Goal: Task Accomplishment & Management: Manage account settings

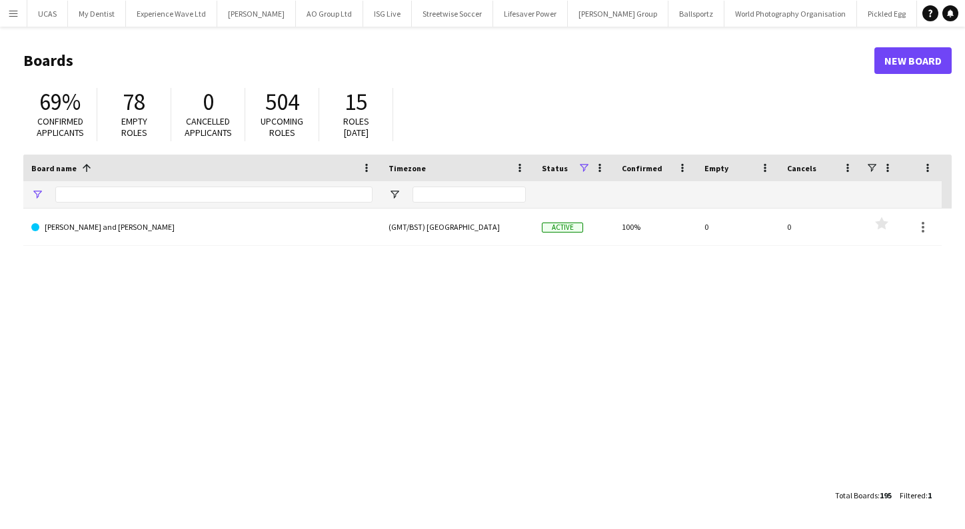
type input "*******"
click at [13, 10] on app-icon "Menu" at bounding box center [13, 13] width 11 height 11
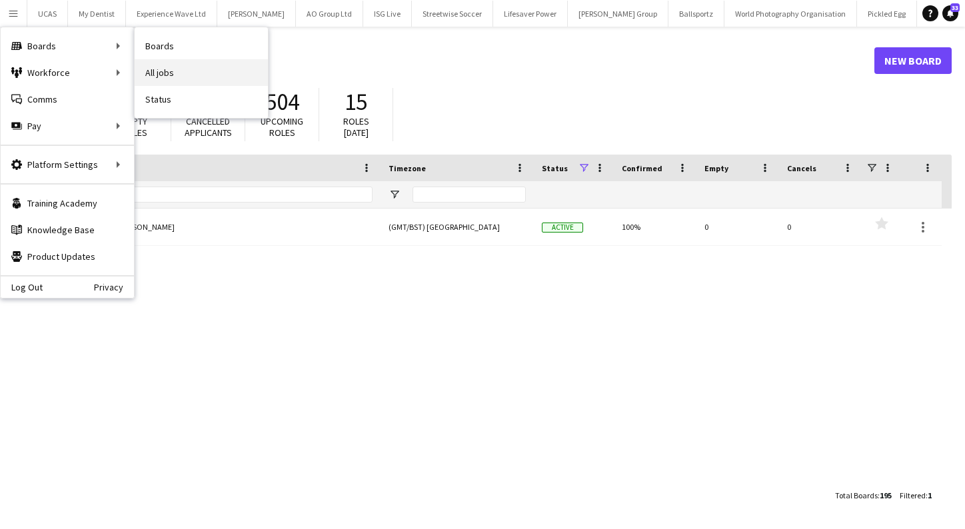
click at [170, 77] on link "All jobs" at bounding box center [201, 72] width 133 height 27
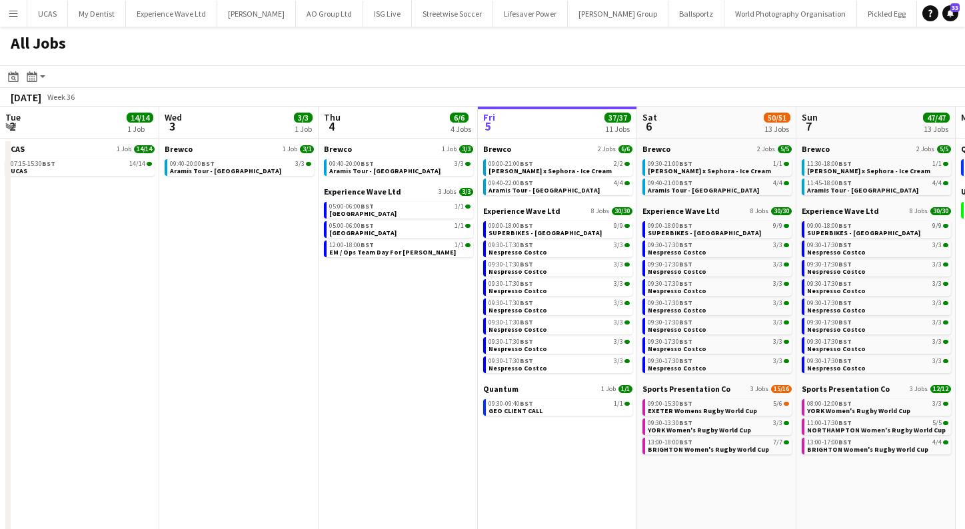
scroll to position [0, 318]
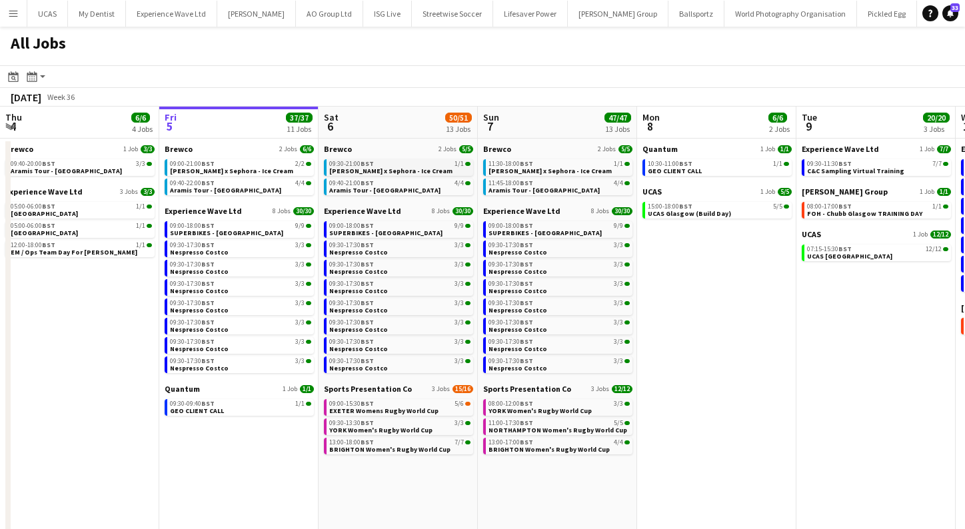
click at [416, 164] on div "09:30-21:00 BST 1/1" at bounding box center [399, 164] width 141 height 7
click at [367, 192] on span "Aramis Tour - [GEOGRAPHIC_DATA]" at bounding box center [384, 190] width 111 height 9
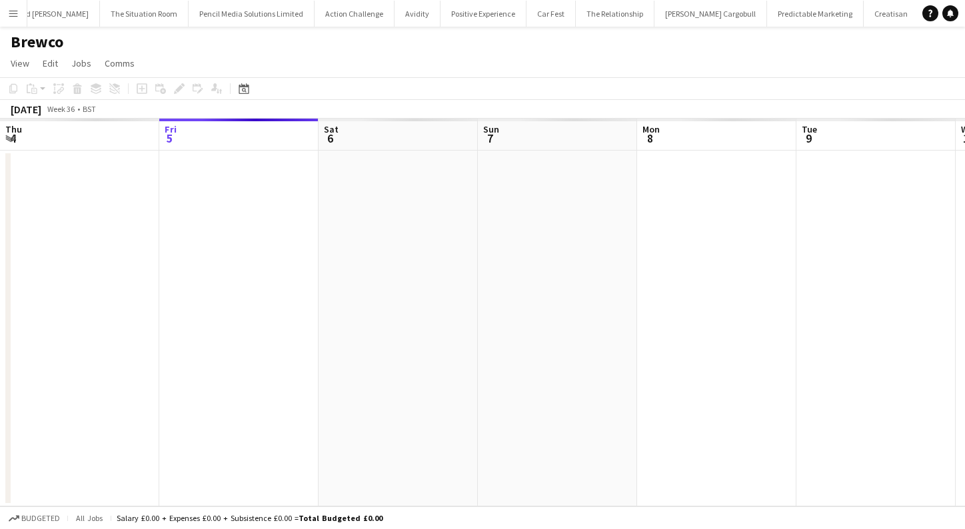
scroll to position [0, 458]
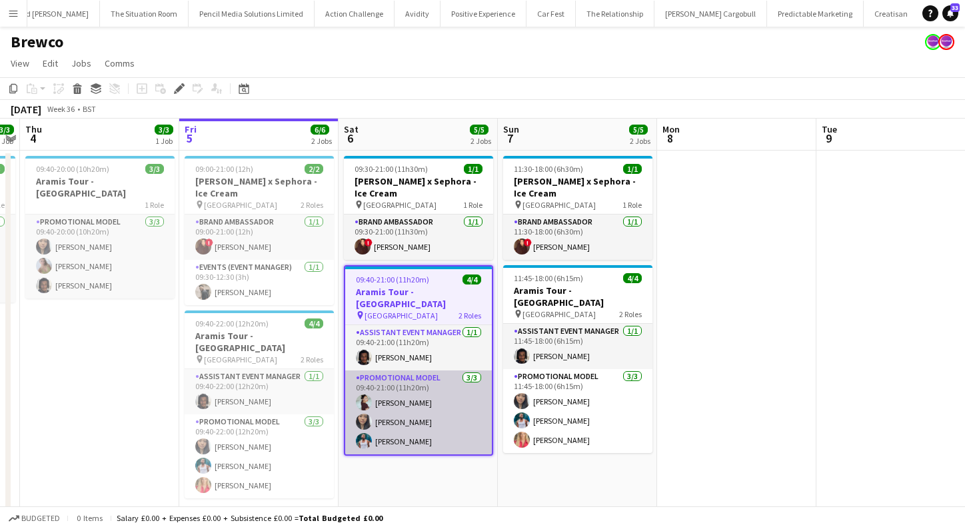
click at [402, 410] on app-card-role "Promotional Model [DATE] 09:40-21:00 (11h20m) [PERSON_NAME] Man [PERSON_NAME] […" at bounding box center [418, 412] width 147 height 84
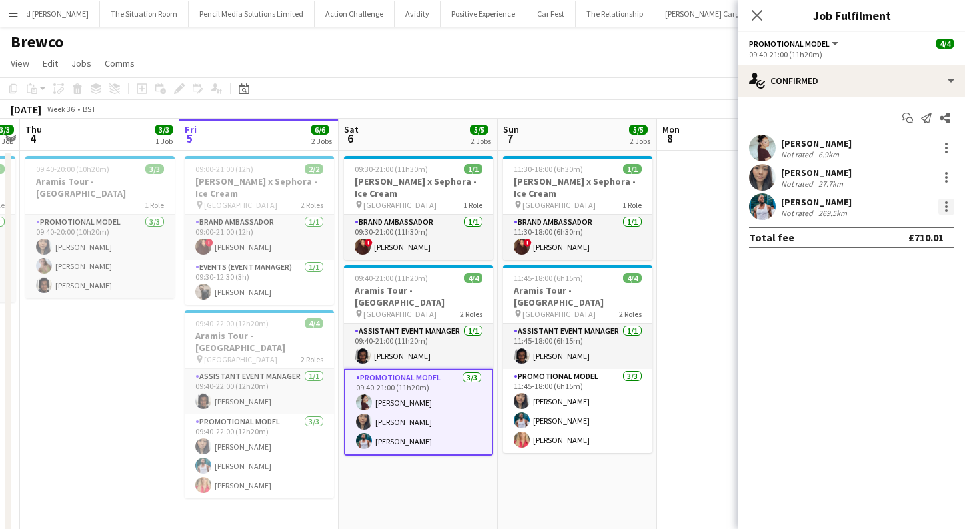
click at [947, 206] on div at bounding box center [946, 206] width 3 height 3
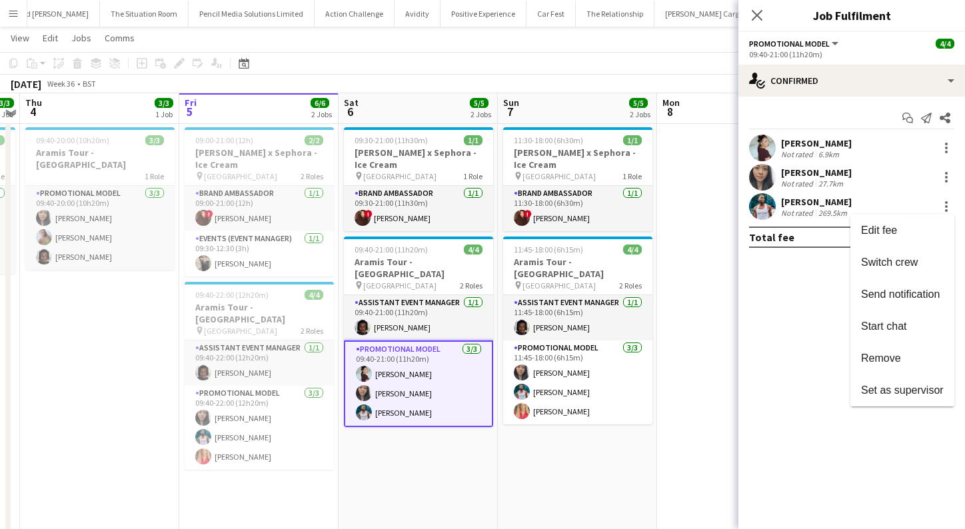
scroll to position [26, 0]
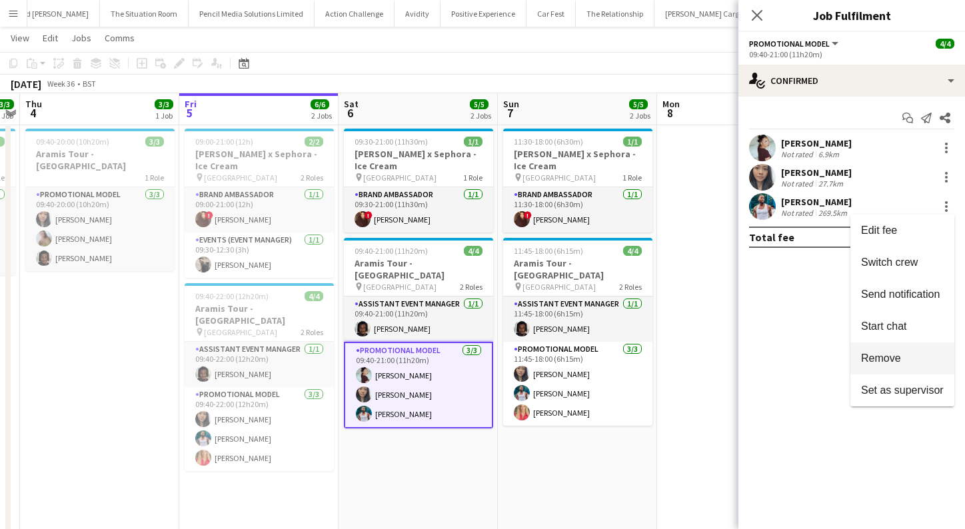
click at [903, 354] on span "Remove" at bounding box center [902, 358] width 83 height 12
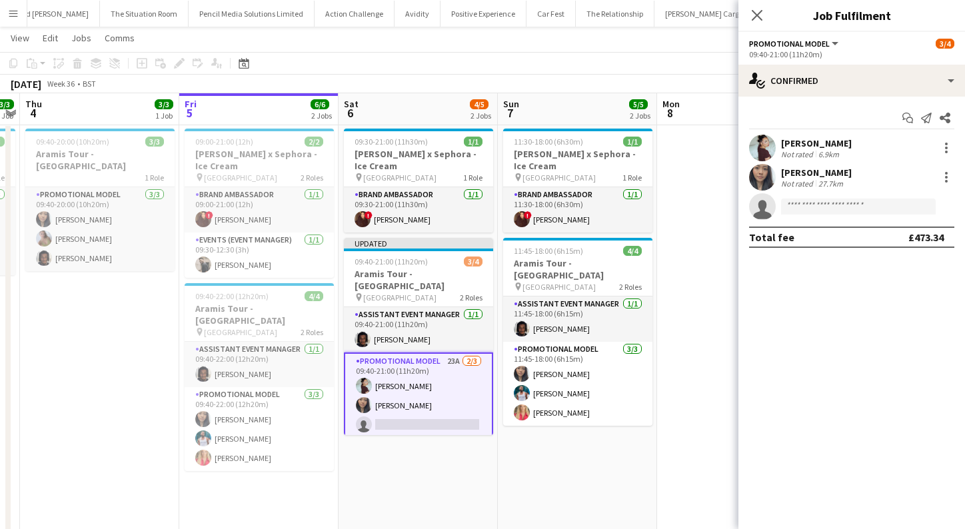
click at [546, 484] on app-date-cell "11:30-18:00 (6h30m) 1/1 [PERSON_NAME] x Sephora - Ice Cream pin Westfields Whit…" at bounding box center [577, 334] width 159 height 423
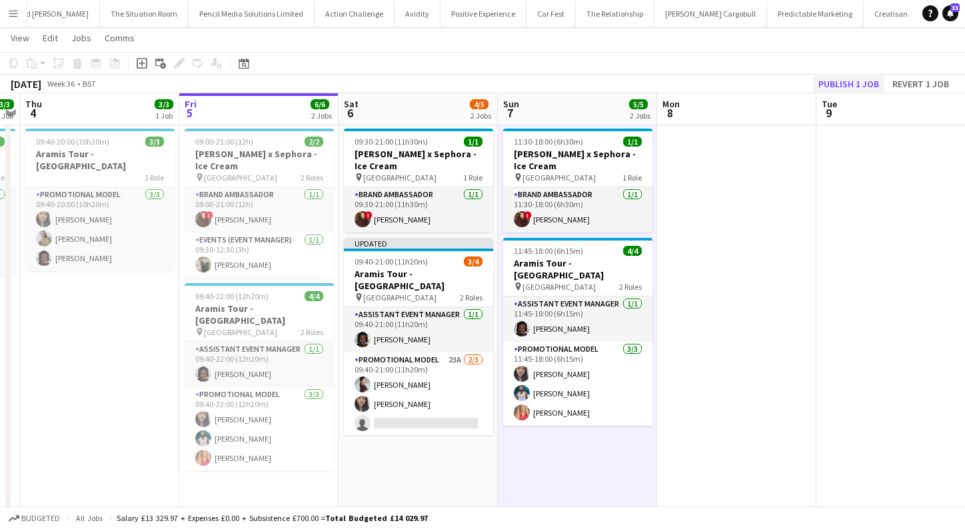
click at [849, 87] on button "Publish 1 job" at bounding box center [848, 83] width 71 height 17
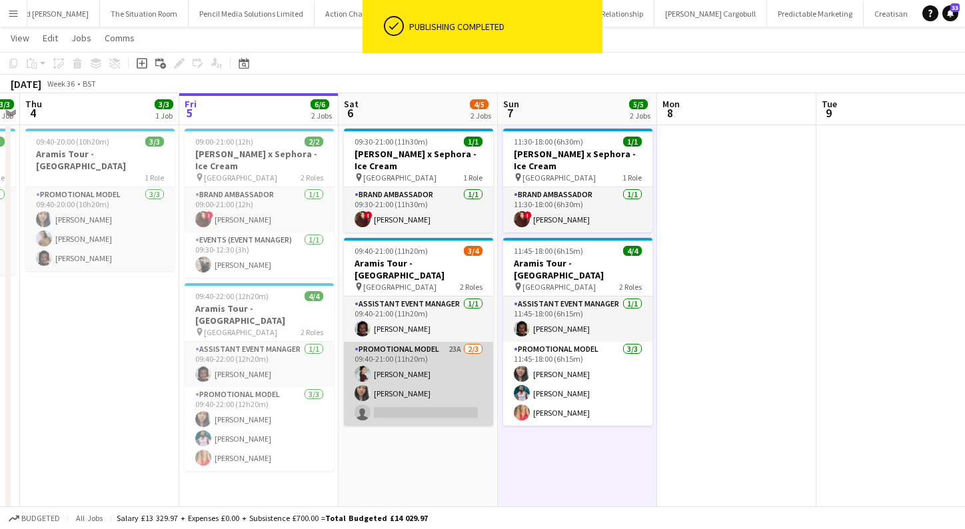
click at [430, 368] on app-card-role "Promotional Model 23A [DATE] 09:40-21:00 (11h20m) [PERSON_NAME] Man [PERSON_NAM…" at bounding box center [418, 384] width 149 height 84
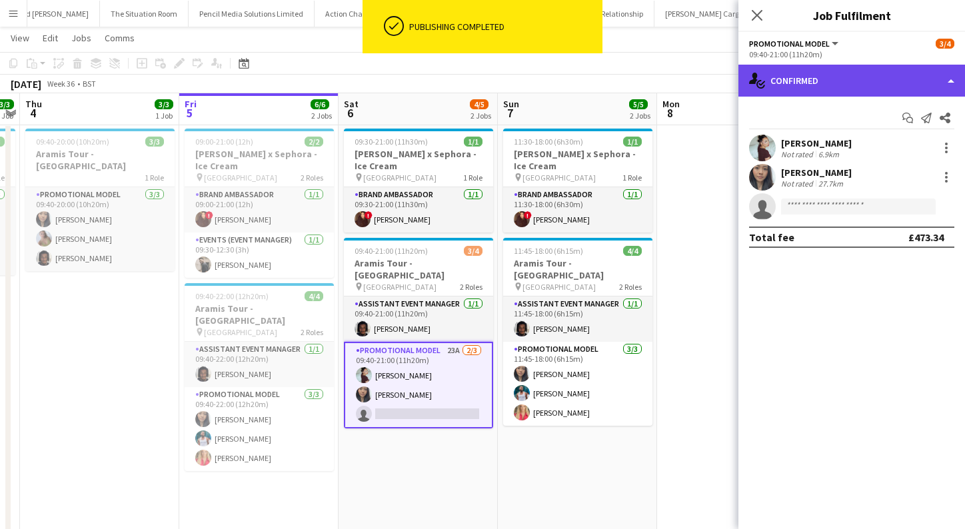
click at [955, 82] on div "single-neutral-actions-check-2 Confirmed" at bounding box center [851, 81] width 227 height 32
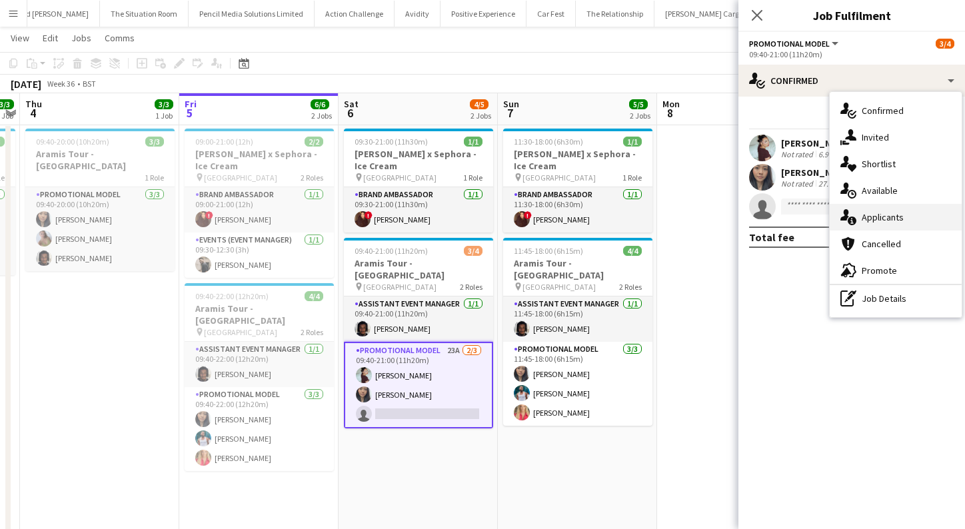
click at [916, 215] on div "single-neutral-actions-information Applicants" at bounding box center [896, 217] width 132 height 27
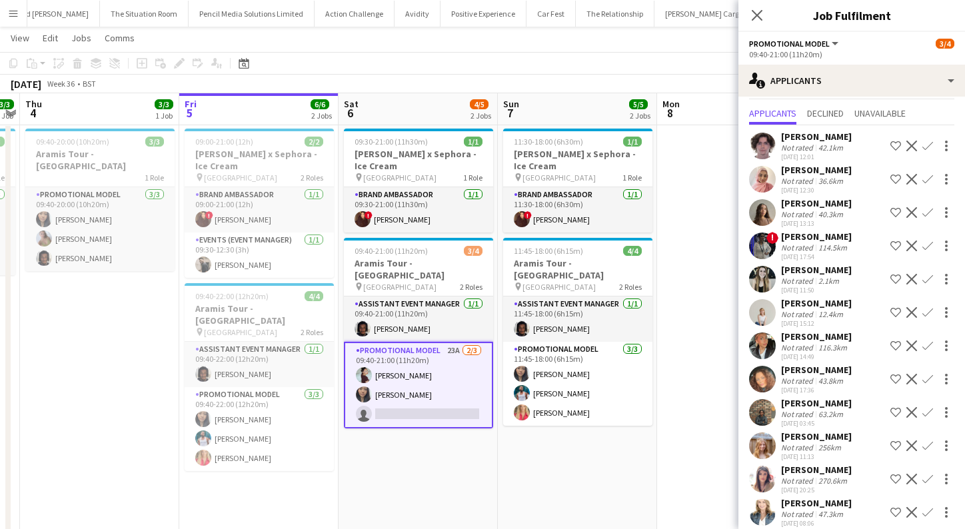
scroll to position [46, 0]
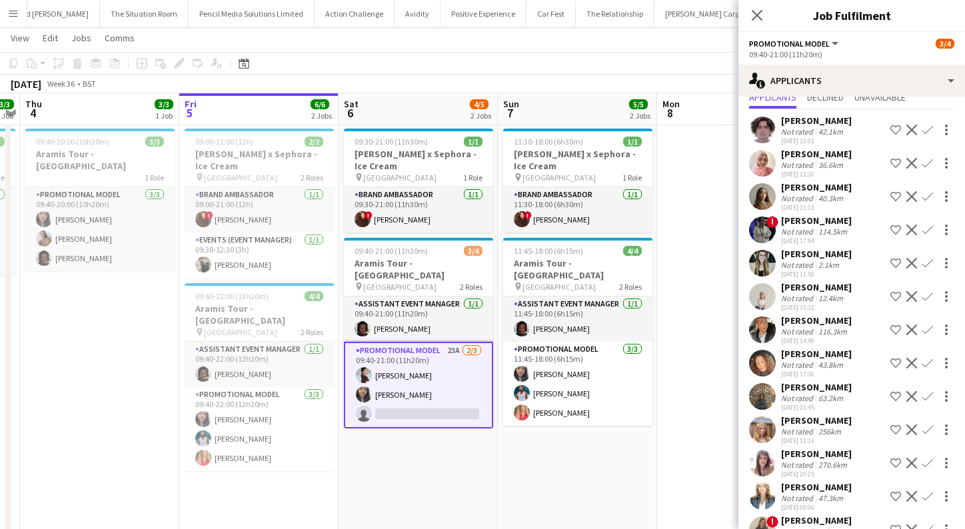
click at [815, 289] on div "[PERSON_NAME]" at bounding box center [816, 287] width 71 height 12
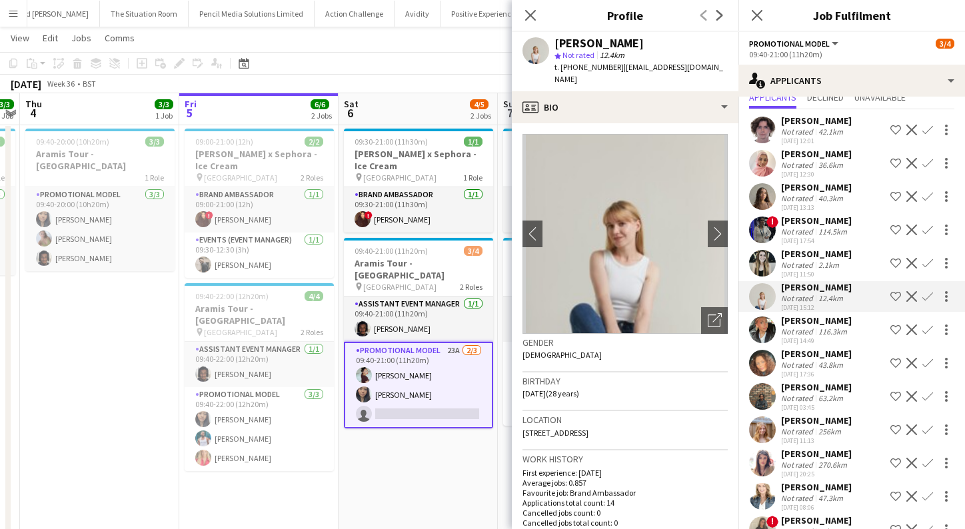
click at [812, 328] on div "Not rated" at bounding box center [798, 331] width 35 height 10
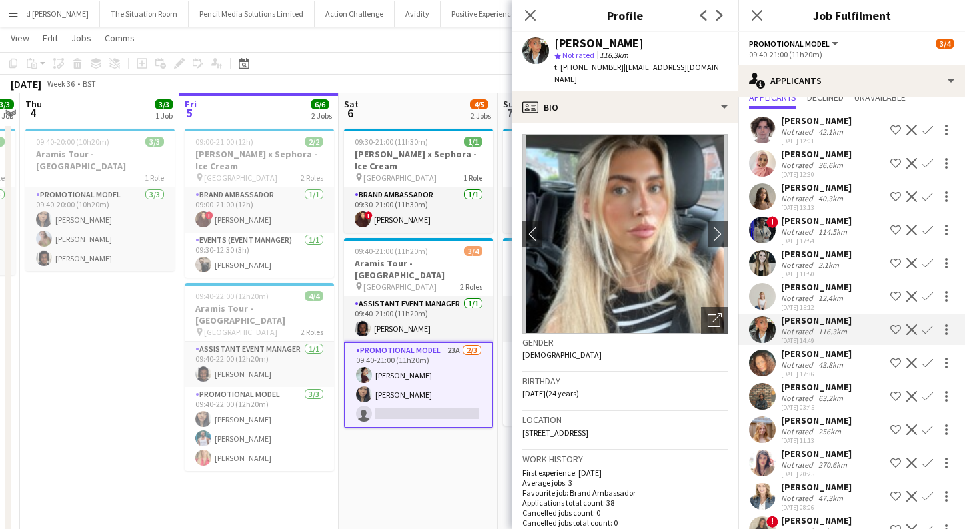
click at [823, 360] on div "43.8km" at bounding box center [831, 365] width 30 height 10
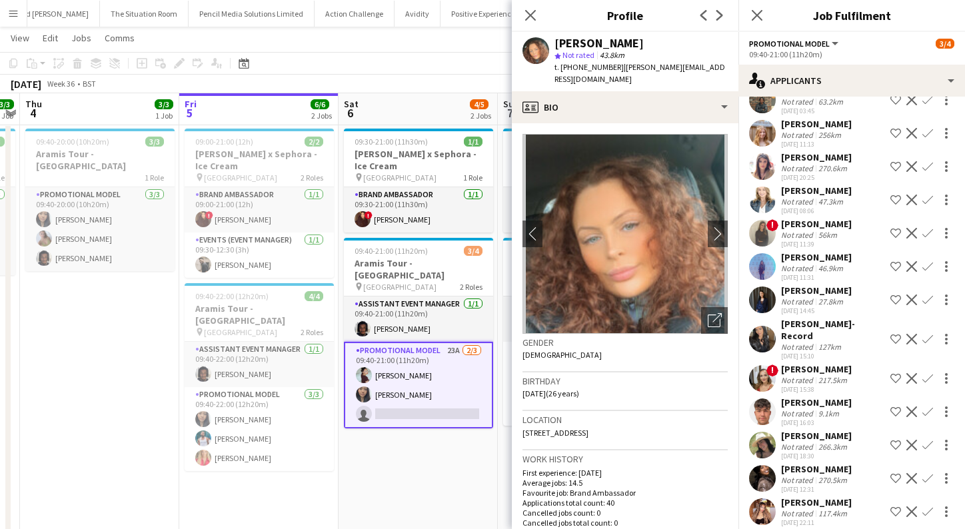
scroll to position [342, 0]
click at [802, 497] on div "[PERSON_NAME]" at bounding box center [816, 503] width 71 height 12
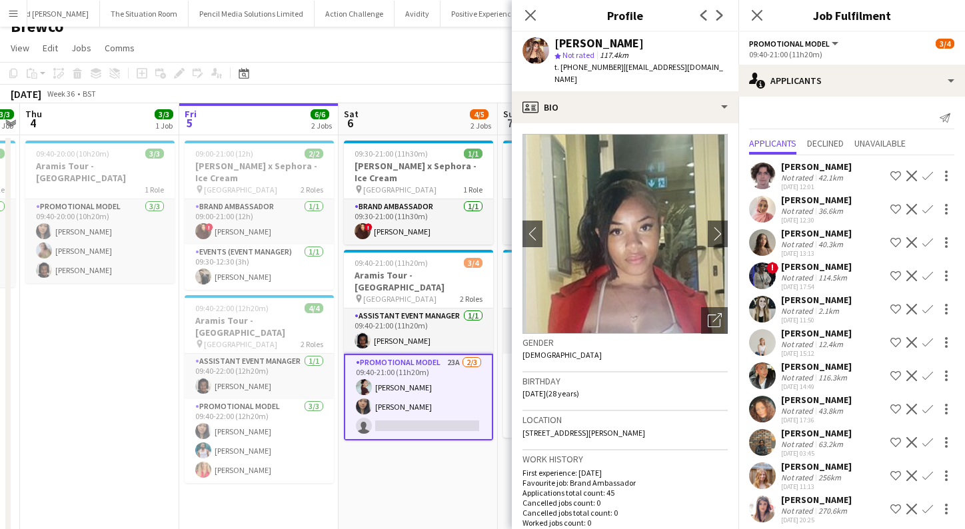
scroll to position [13, 0]
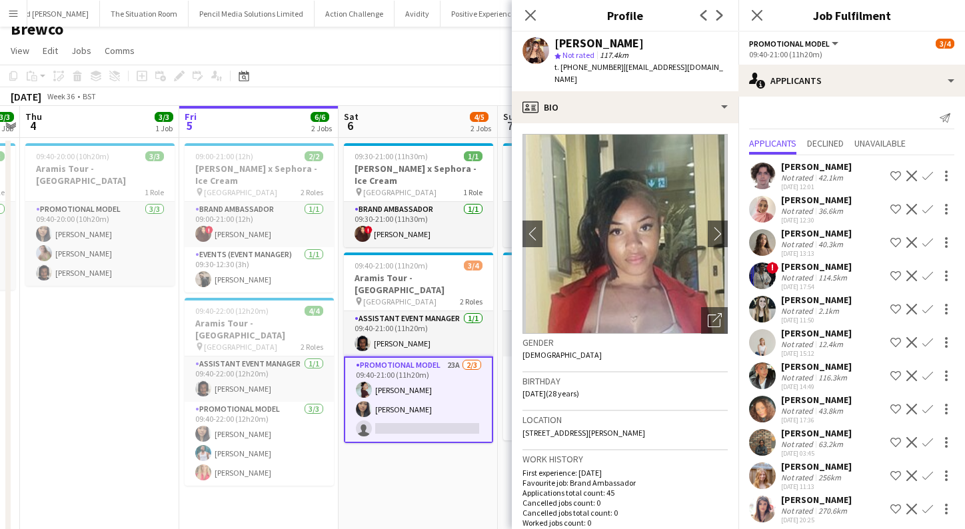
click at [841, 180] on div "42.1km" at bounding box center [831, 178] width 30 height 10
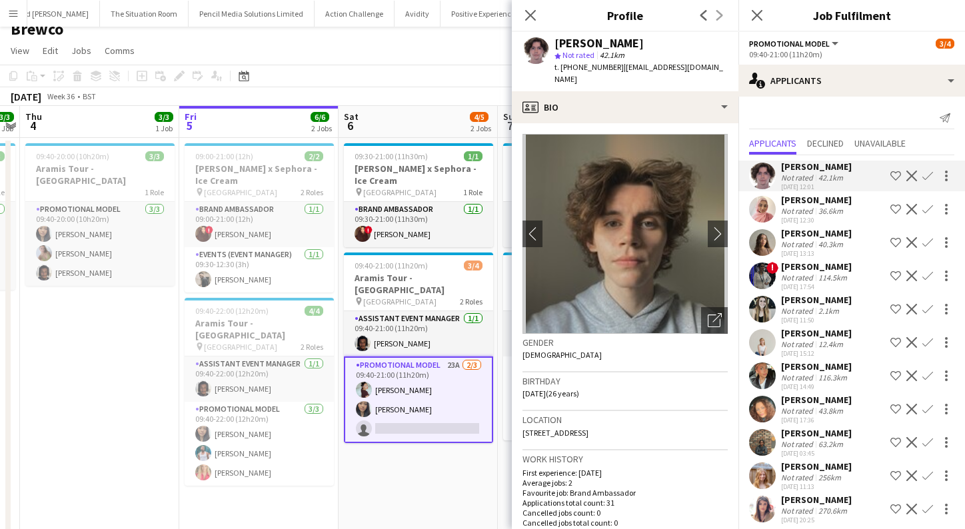
click at [824, 203] on div "[PERSON_NAME]" at bounding box center [816, 200] width 71 height 12
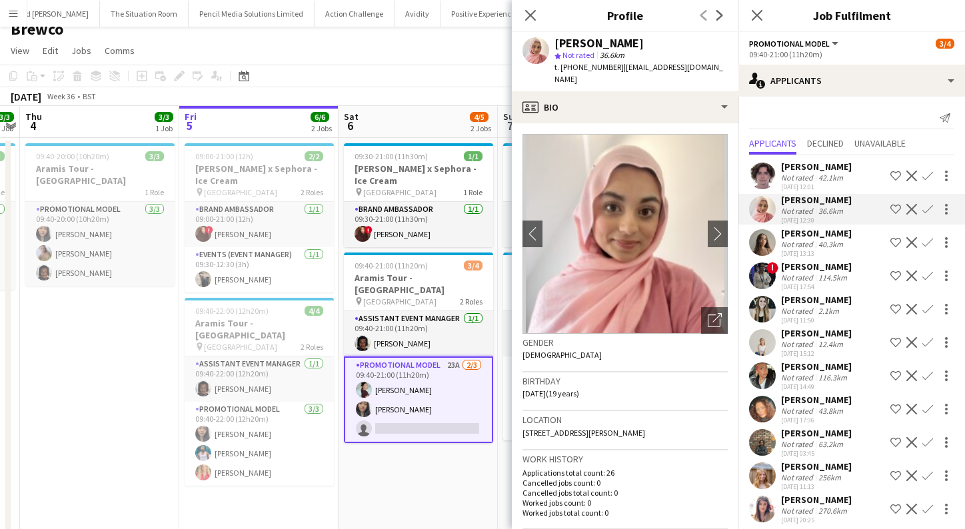
click at [822, 232] on div "[PERSON_NAME]" at bounding box center [816, 233] width 71 height 12
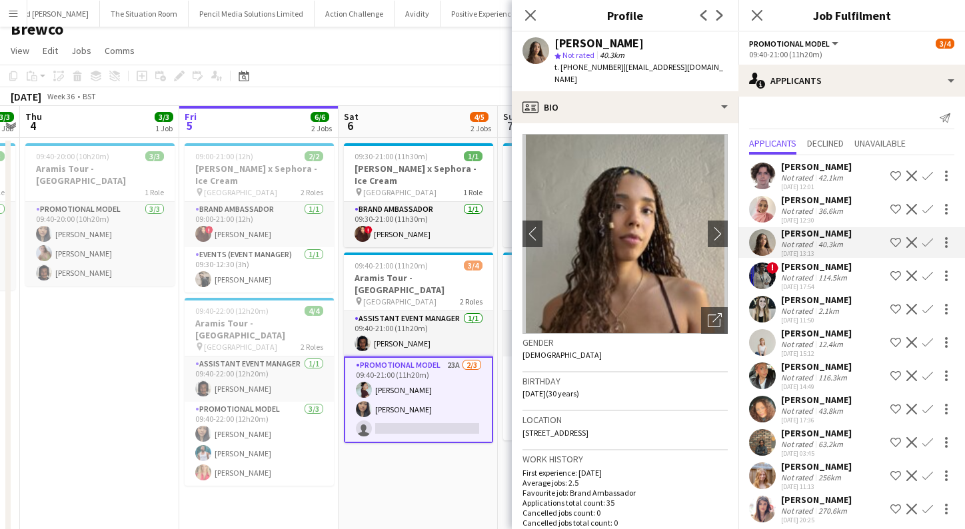
click at [820, 272] on div "[PERSON_NAME]" at bounding box center [816, 267] width 71 height 12
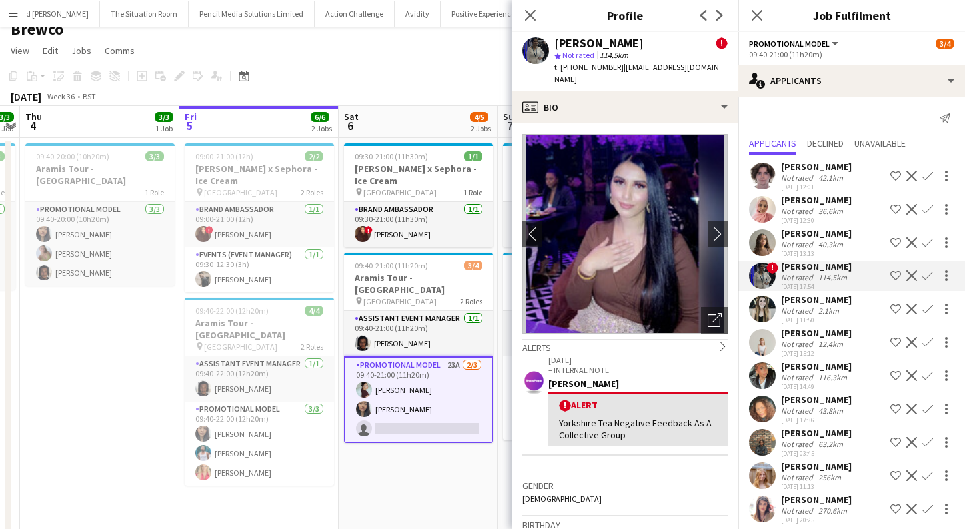
click at [819, 293] on div "[PERSON_NAME] Not rated 42.1km [DATE] 12:01 Shortlist crew Decline Confirm [PER…" at bounding box center [851, 513] width 227 height 717
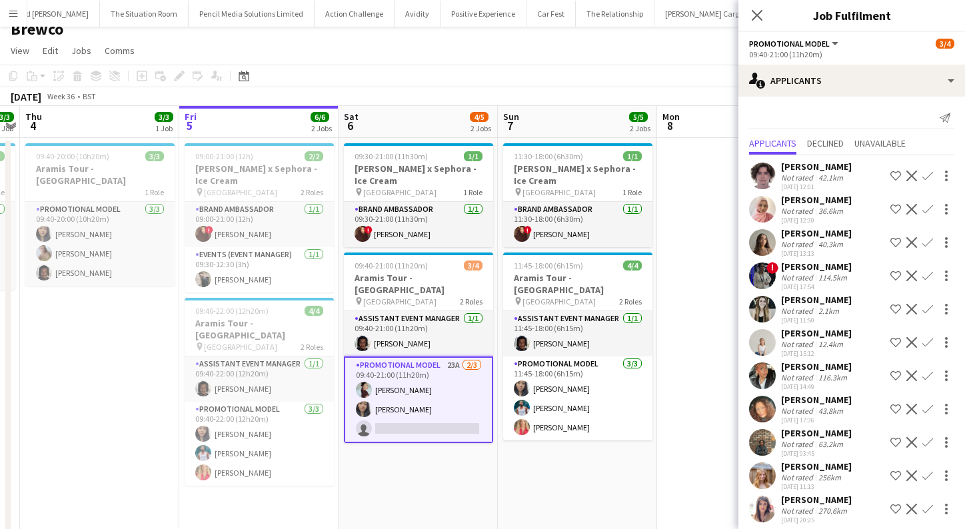
click at [819, 309] on div "2.1km" at bounding box center [829, 311] width 26 height 10
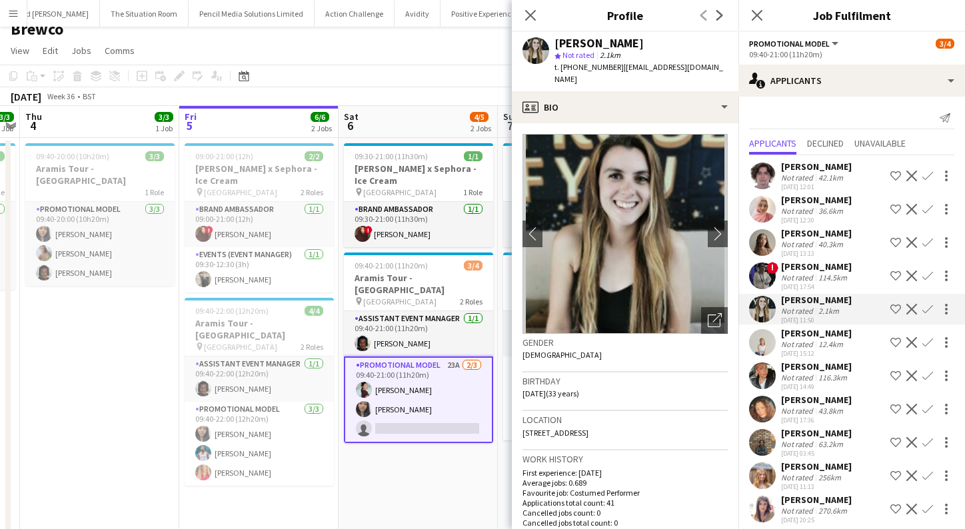
click at [816, 339] on div "12.4km" at bounding box center [831, 344] width 30 height 10
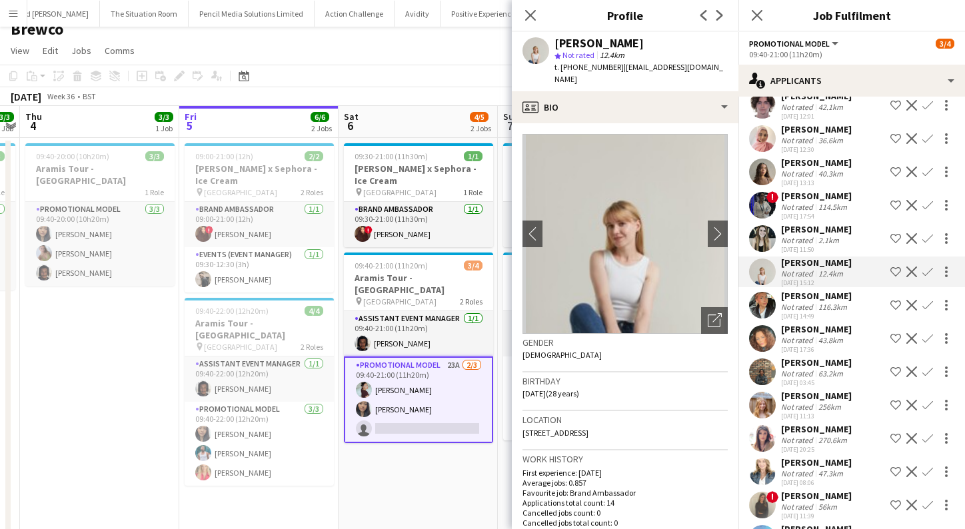
scroll to position [78, 0]
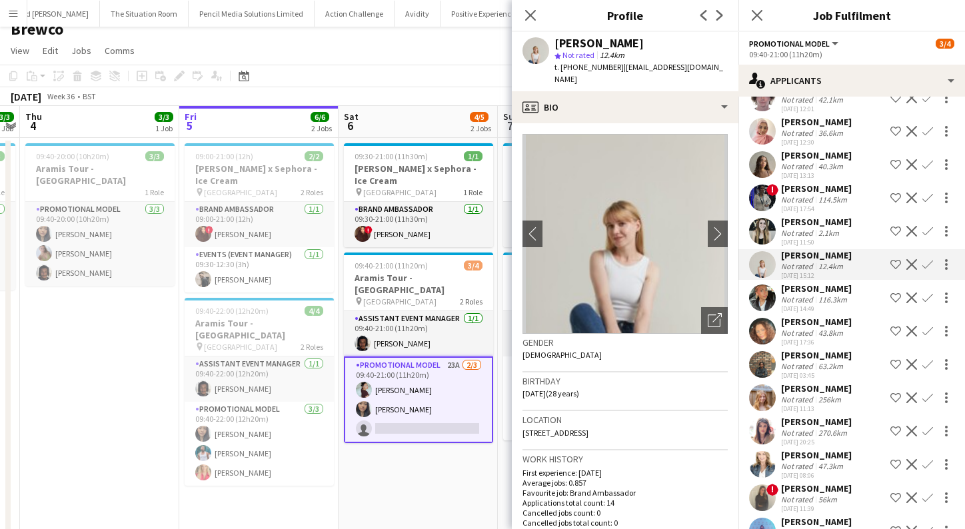
click at [817, 343] on div "[PERSON_NAME] Not rated 43.8km [DATE] 17:36" at bounding box center [816, 331] width 71 height 31
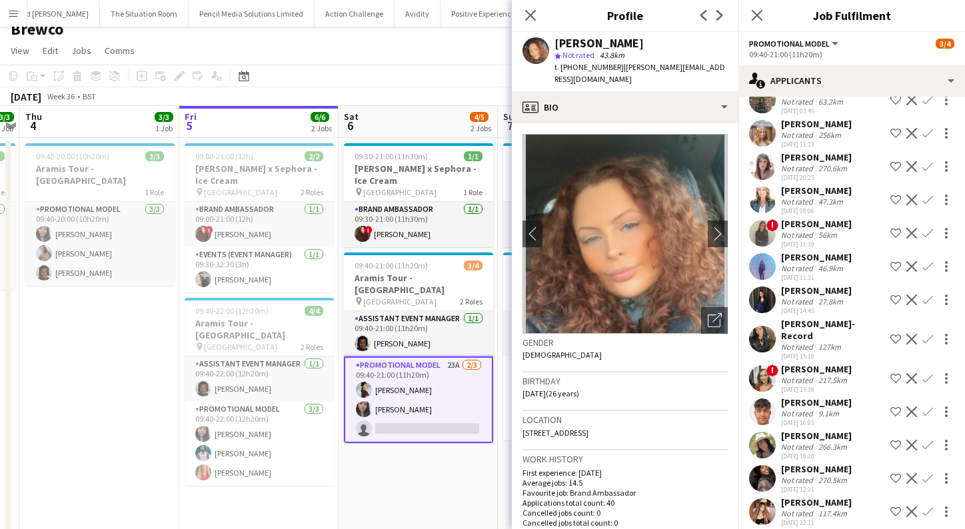
scroll to position [342, 0]
click at [798, 509] on div "Not rated" at bounding box center [798, 514] width 35 height 10
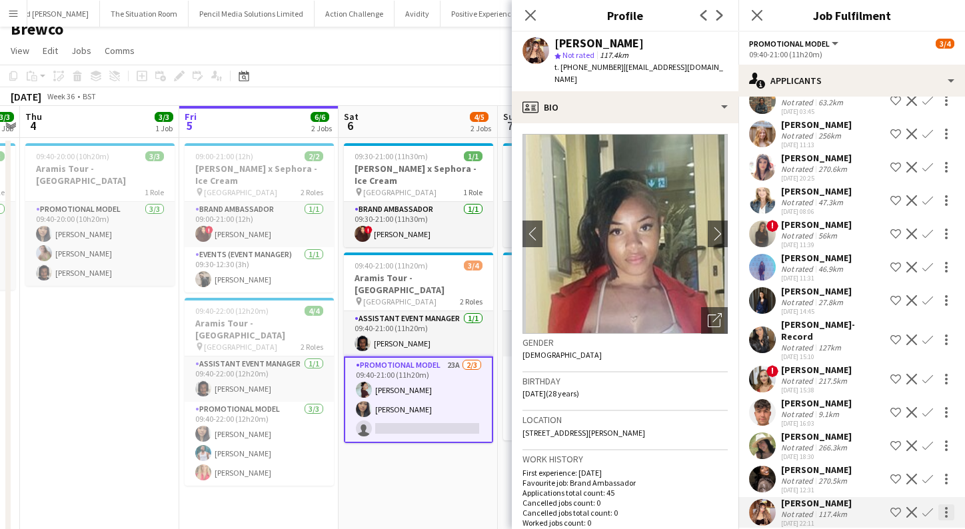
click at [945, 511] on div at bounding box center [946, 512] width 3 height 3
click at [646, 394] on div at bounding box center [482, 264] width 965 height 529
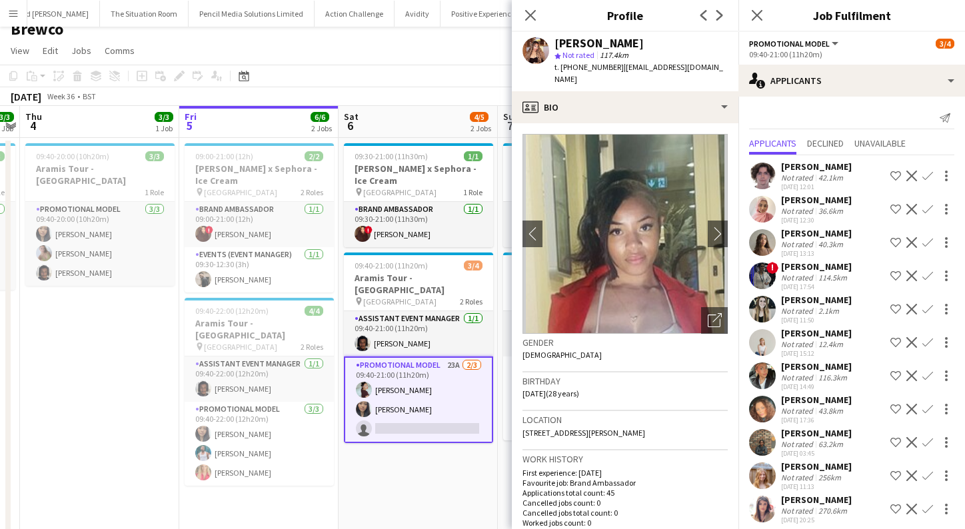
scroll to position [0, 0]
click at [817, 310] on div "2.1km" at bounding box center [829, 311] width 26 height 10
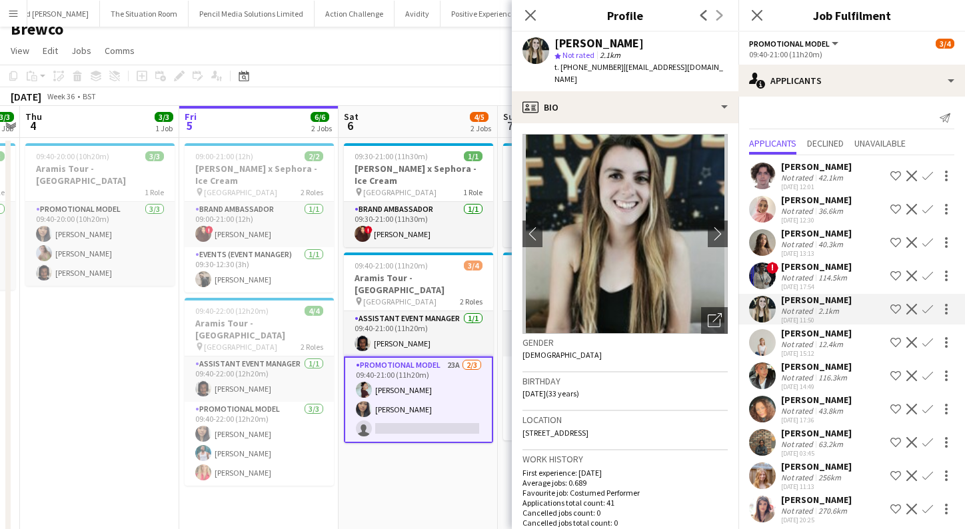
click at [822, 182] on div "42.1km" at bounding box center [831, 178] width 30 height 10
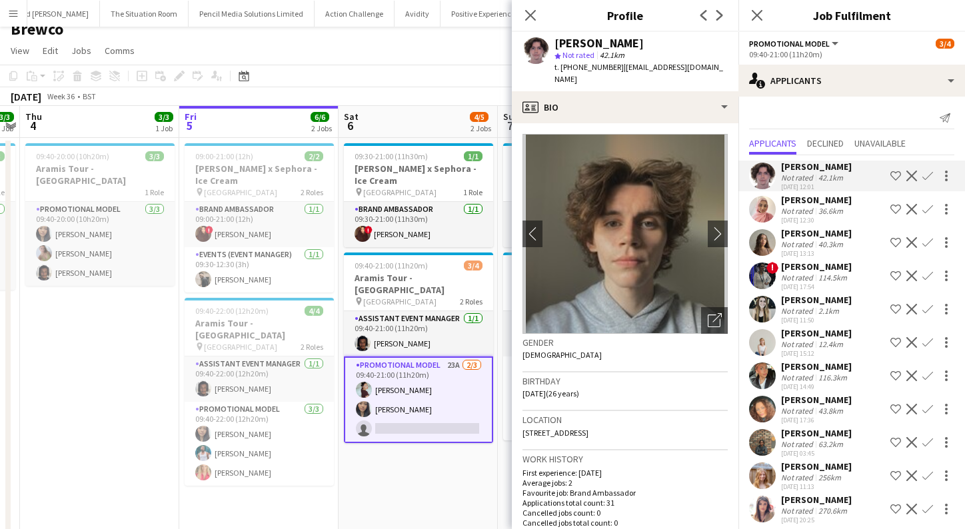
click at [821, 215] on div "36.6km" at bounding box center [831, 211] width 30 height 10
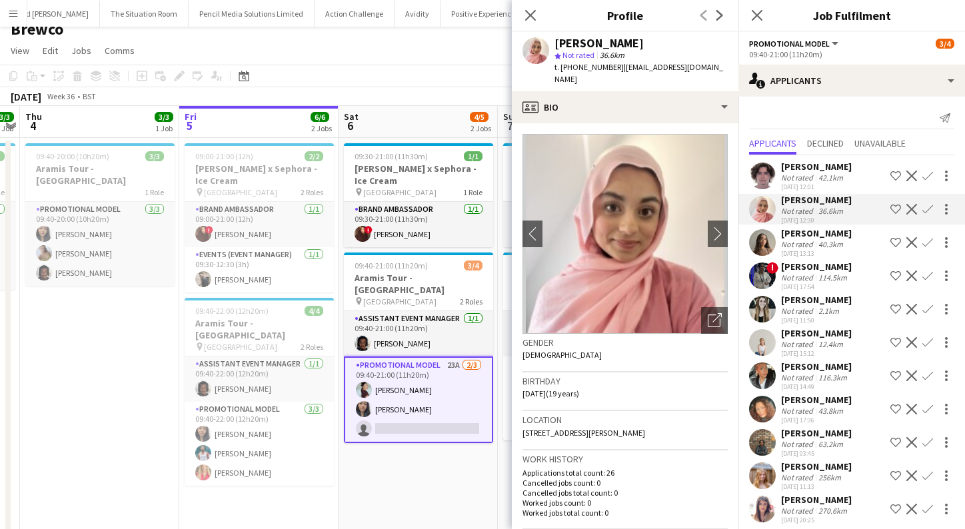
click at [821, 231] on div "[PERSON_NAME]" at bounding box center [816, 233] width 71 height 12
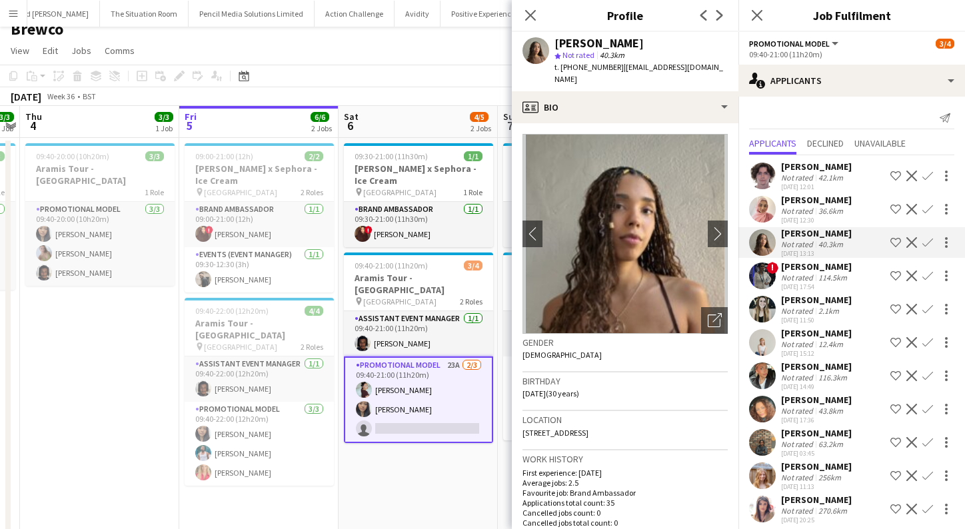
click at [823, 259] on div "[PERSON_NAME] Not rated 42.1km [DATE] 12:01 Shortlist crew Decline Confirm [PER…" at bounding box center [851, 513] width 227 height 717
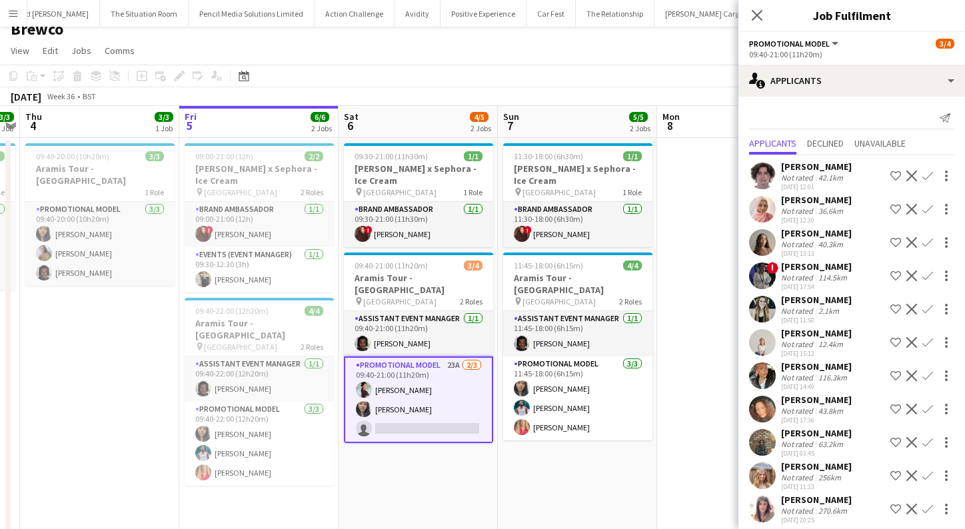
click at [823, 237] on div "[PERSON_NAME]" at bounding box center [816, 233] width 71 height 12
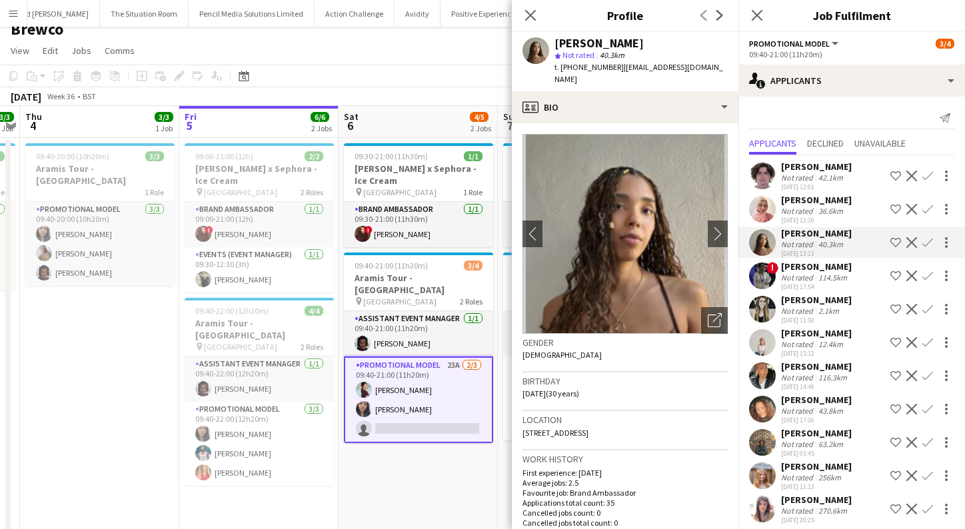
click at [818, 269] on div "[PERSON_NAME]" at bounding box center [816, 267] width 71 height 12
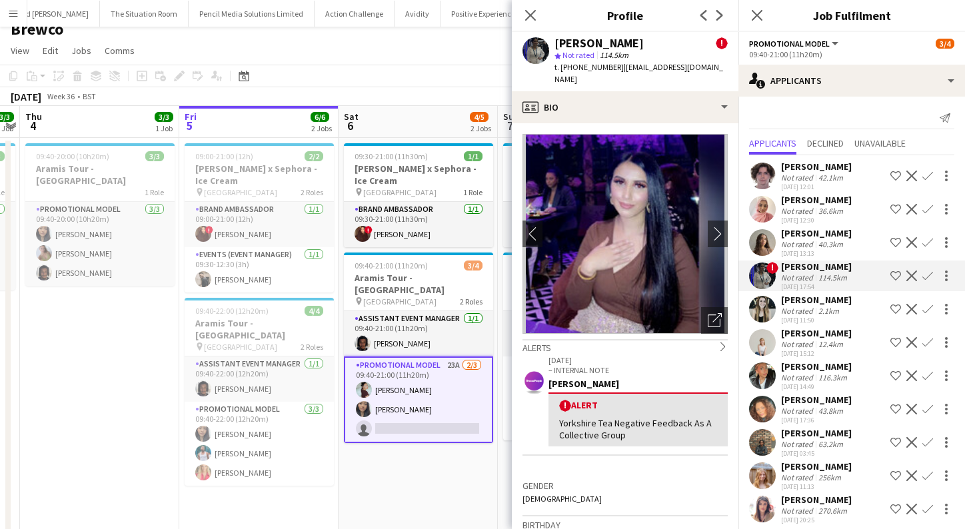
click at [811, 306] on div "Not rated" at bounding box center [798, 311] width 35 height 10
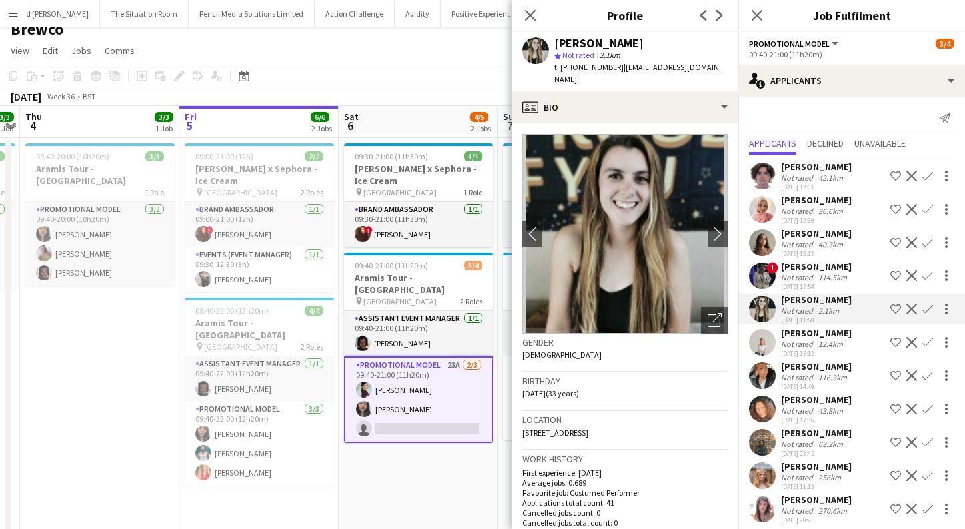
click at [808, 337] on div "[PERSON_NAME]" at bounding box center [816, 333] width 71 height 12
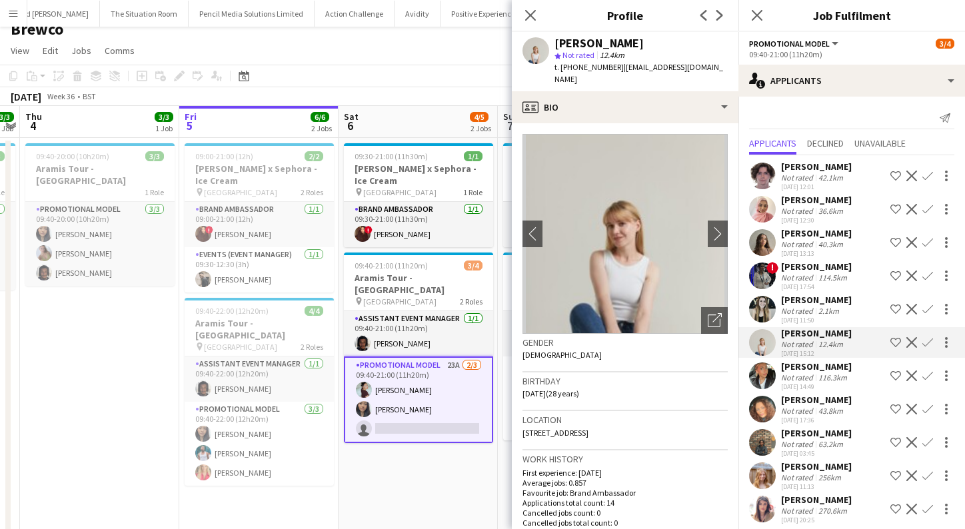
click at [808, 368] on div "[PERSON_NAME]" at bounding box center [816, 366] width 71 height 12
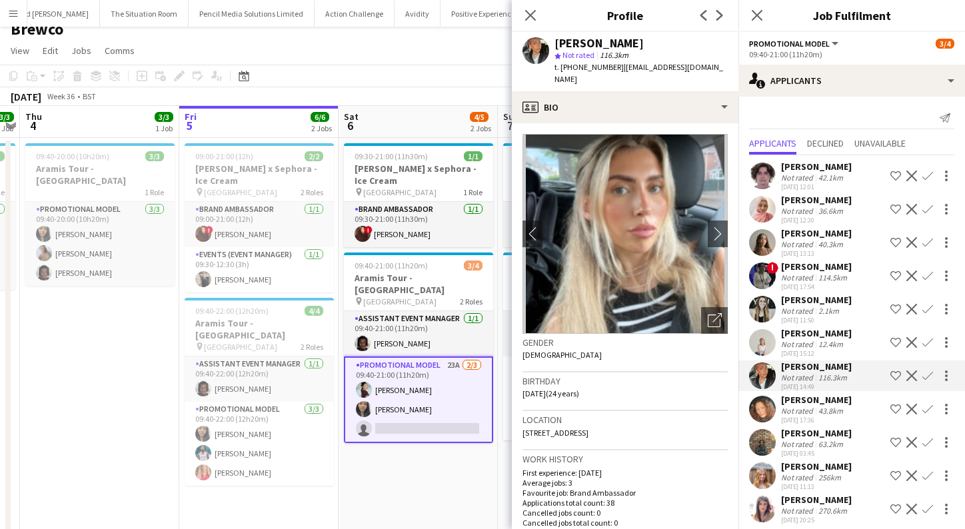
click at [809, 334] on div "[PERSON_NAME]" at bounding box center [816, 333] width 71 height 12
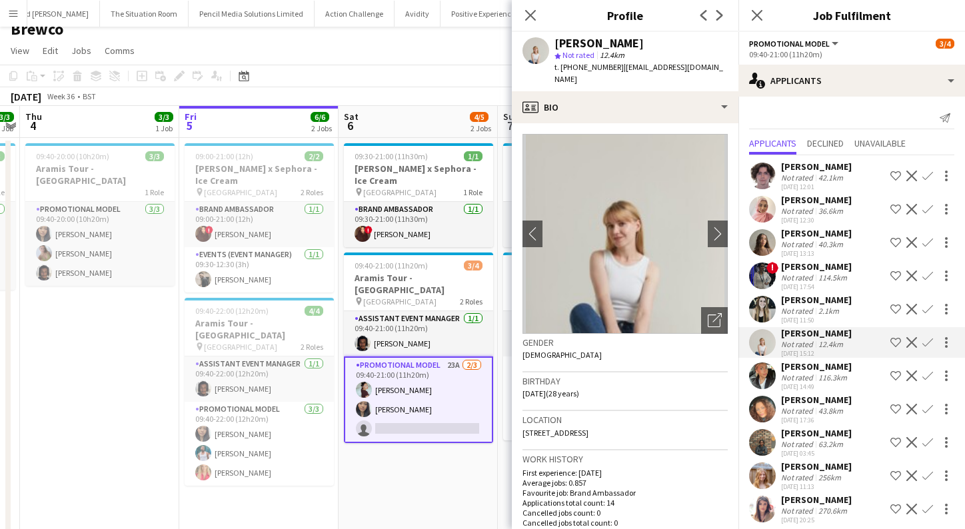
click at [806, 386] on div "[DATE] 14:49" at bounding box center [816, 386] width 71 height 9
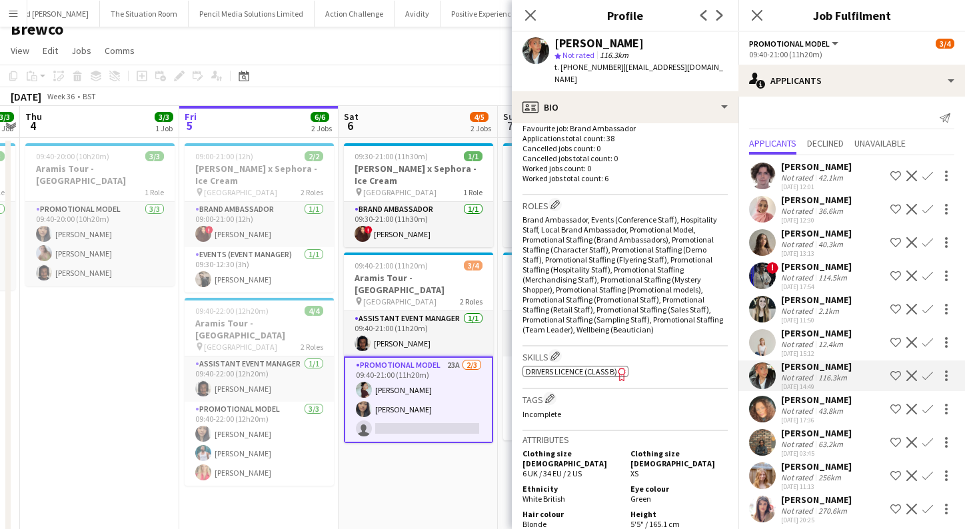
scroll to position [412, 0]
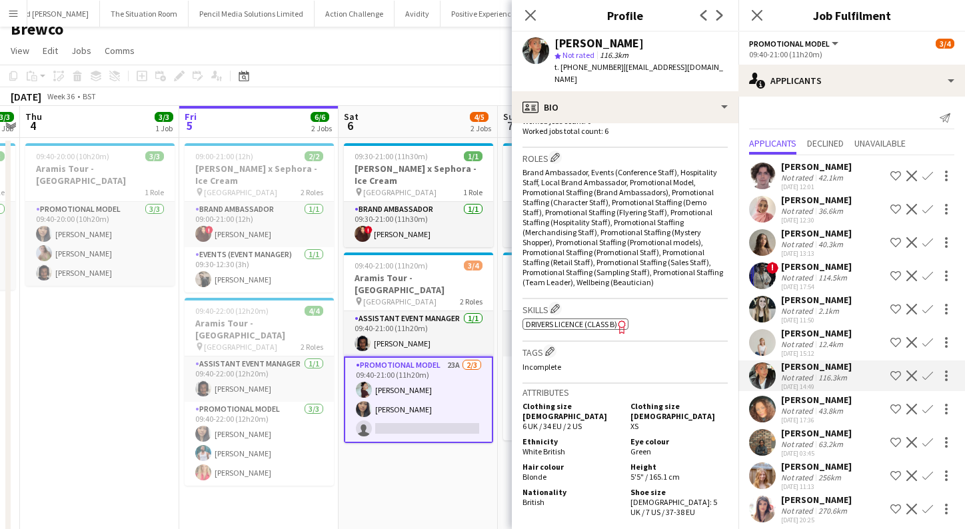
click at [825, 483] on div "[DATE] 11:13" at bounding box center [816, 486] width 71 height 9
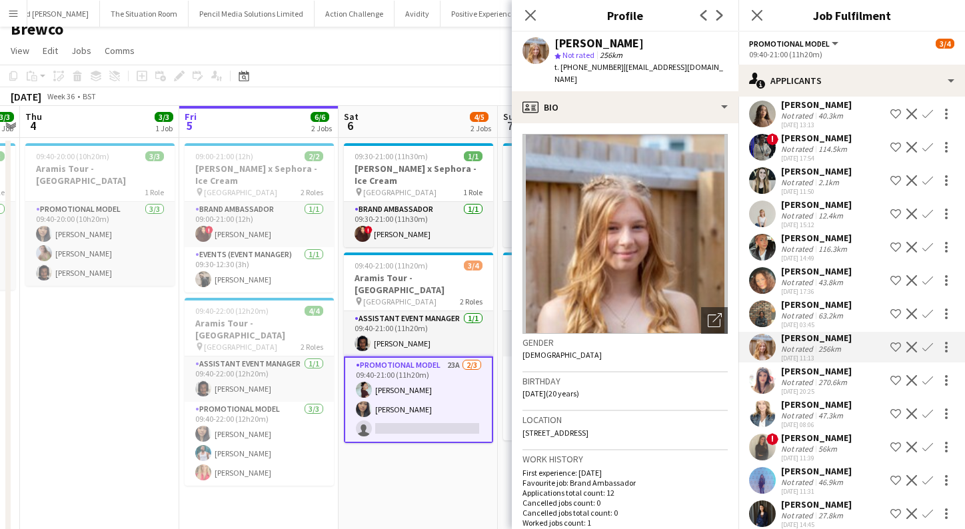
scroll to position [163, 0]
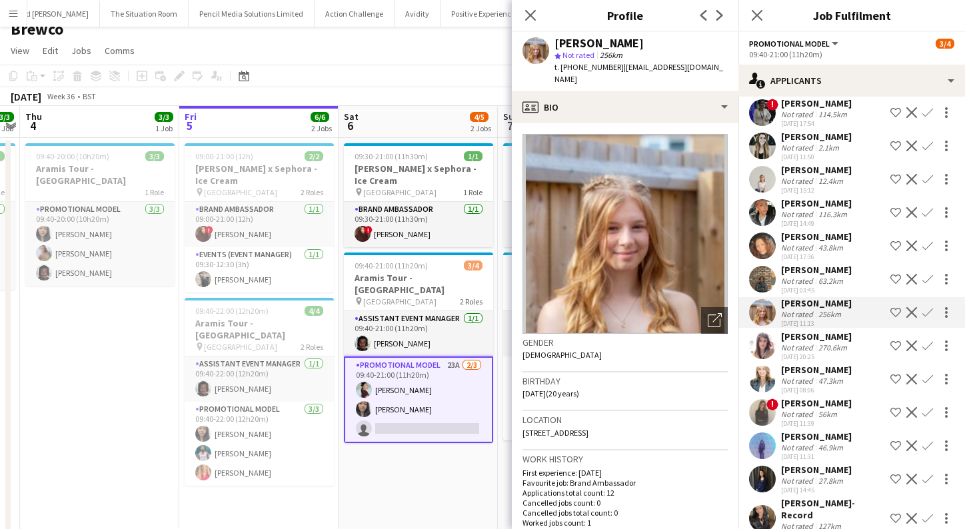
click at [832, 348] on div "270.6km" at bounding box center [833, 347] width 34 height 10
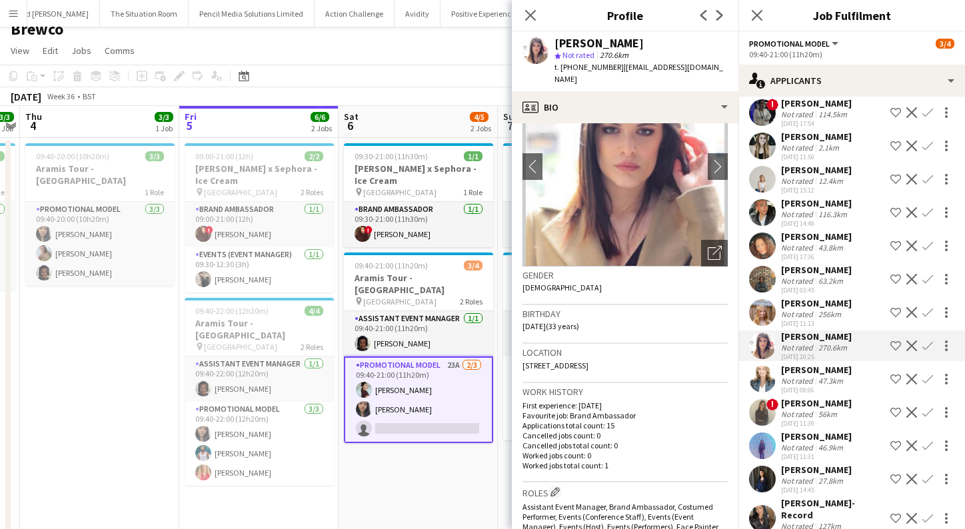
scroll to position [167, 0]
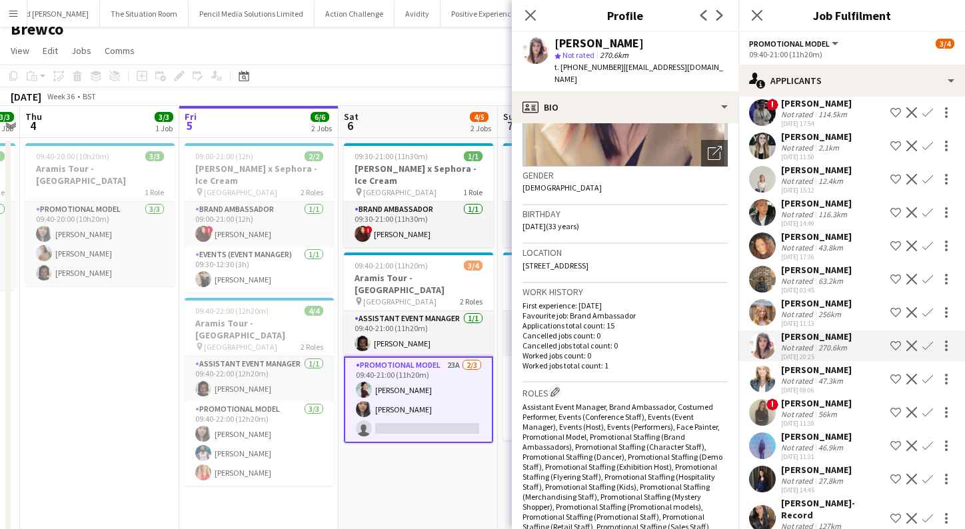
click at [830, 372] on div "[PERSON_NAME]" at bounding box center [816, 370] width 71 height 12
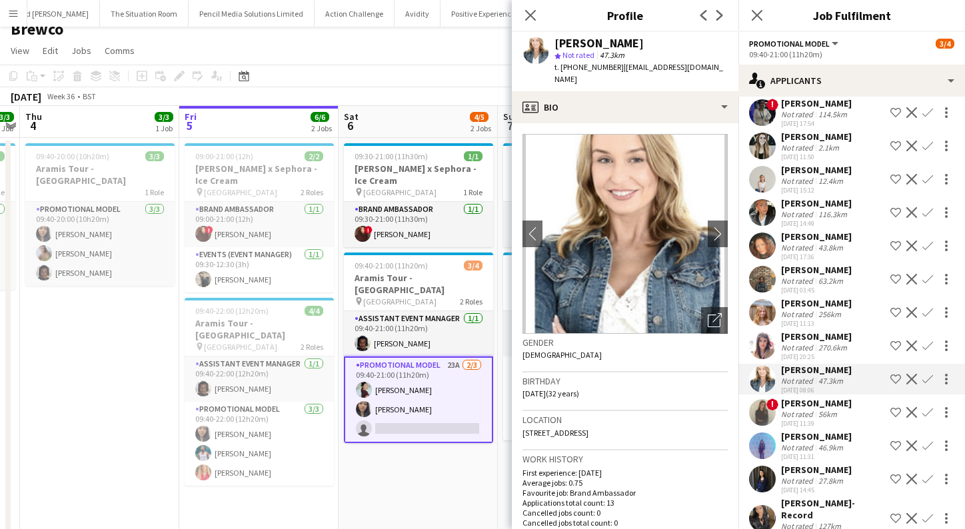
scroll to position [0, 0]
click at [722, 227] on app-icon "chevron-right" at bounding box center [718, 234] width 21 height 14
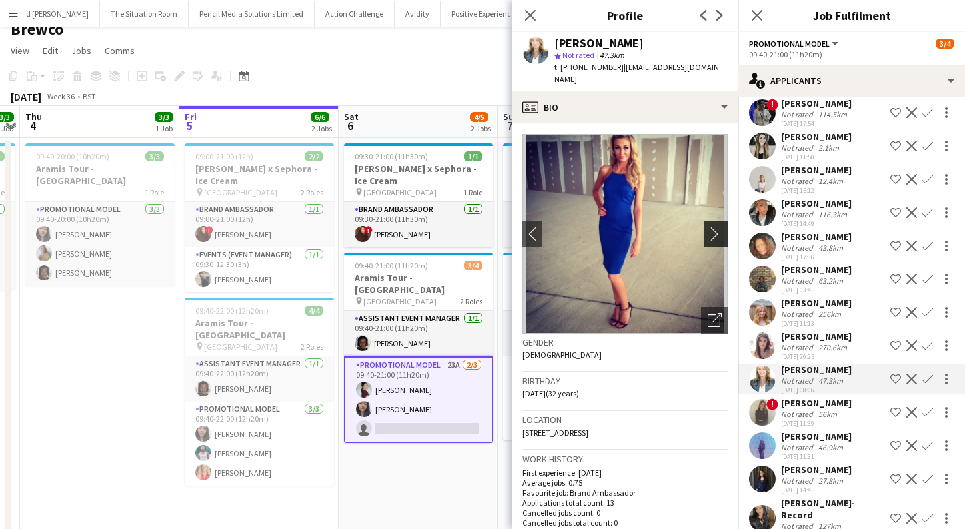
click at [722, 227] on app-icon "chevron-right" at bounding box center [718, 234] width 21 height 14
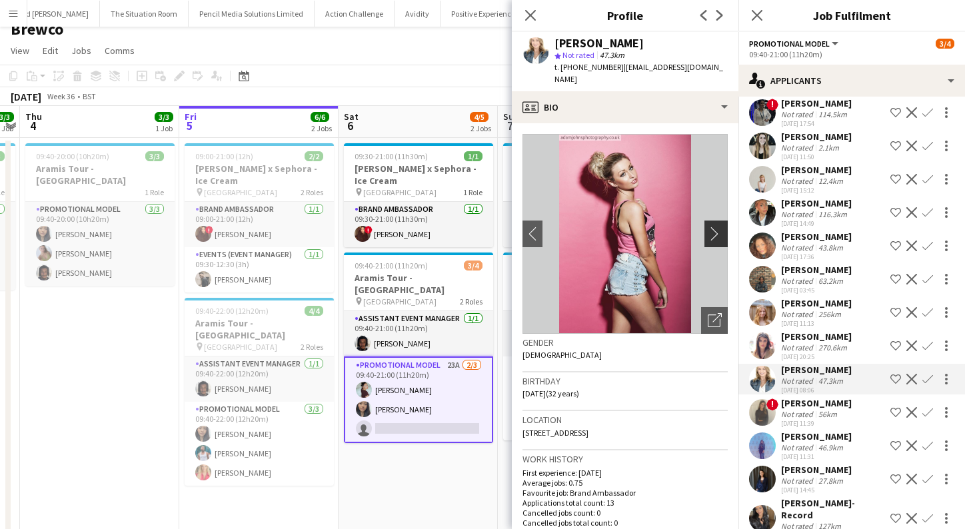
click at [718, 227] on app-icon "chevron-right" at bounding box center [718, 234] width 21 height 14
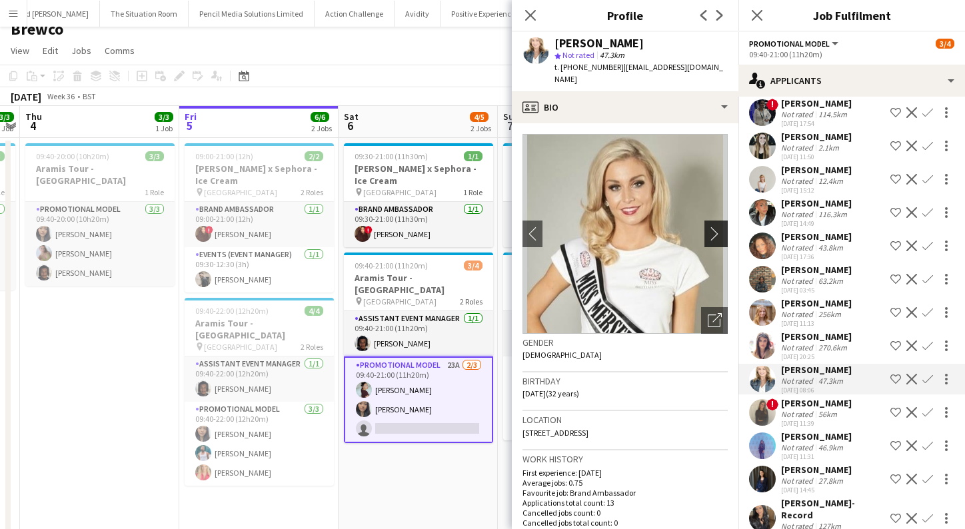
click at [718, 227] on app-icon "chevron-right" at bounding box center [718, 234] width 21 height 14
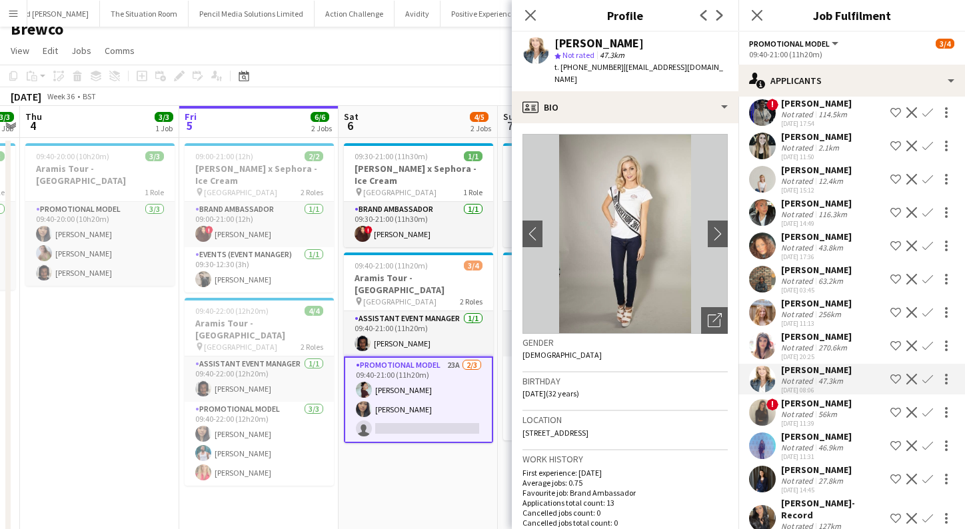
click at [812, 411] on div "Not rated" at bounding box center [798, 414] width 35 height 10
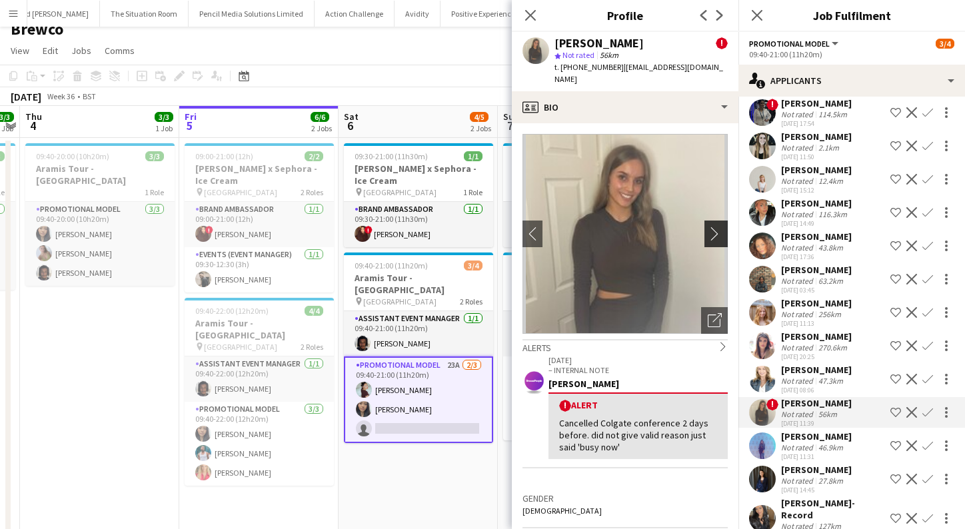
click at [716, 227] on app-icon "chevron-right" at bounding box center [718, 234] width 21 height 14
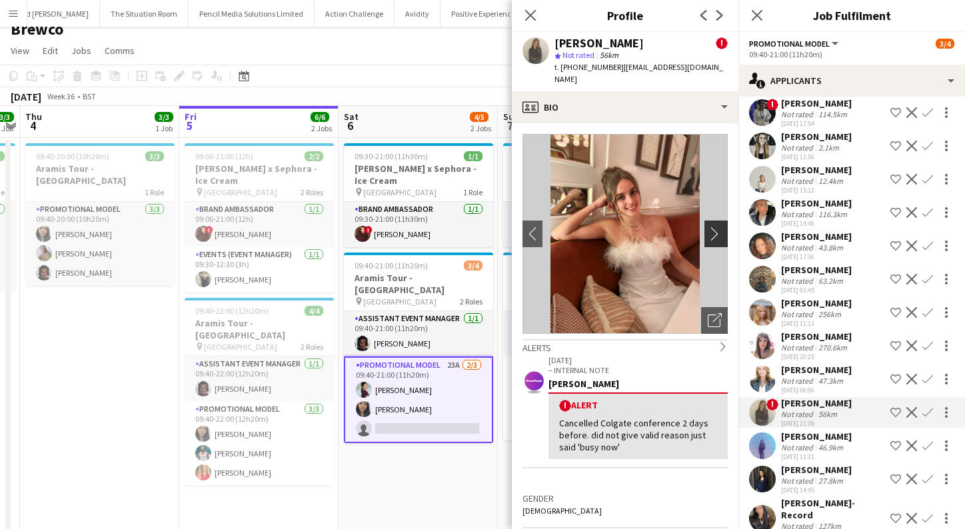
click at [716, 227] on app-icon "chevron-right" at bounding box center [718, 234] width 21 height 14
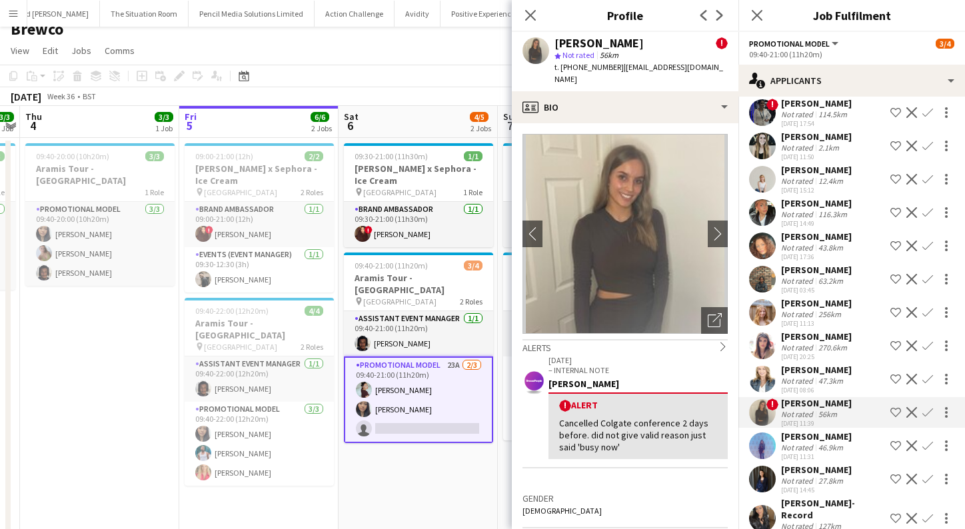
click at [820, 442] on div "46.9km" at bounding box center [831, 447] width 30 height 10
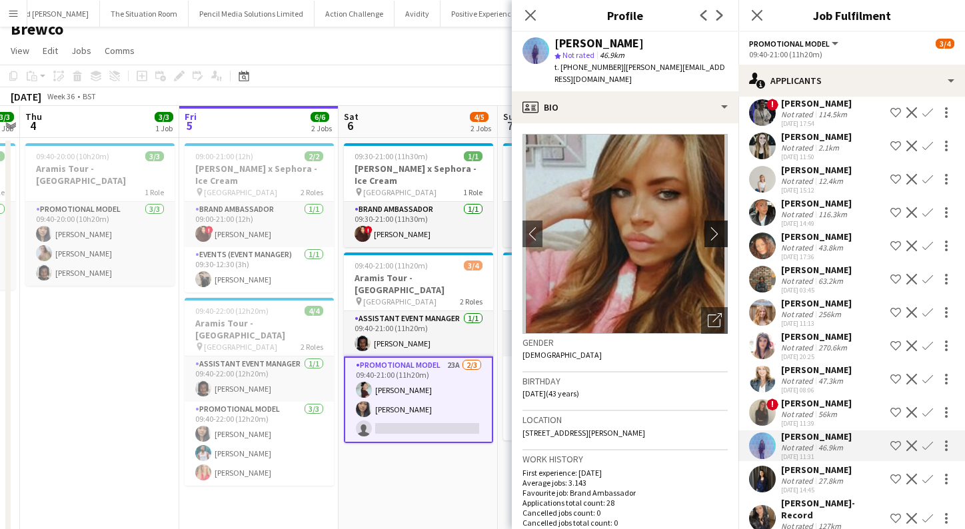
click at [720, 227] on app-icon "chevron-right" at bounding box center [718, 234] width 21 height 14
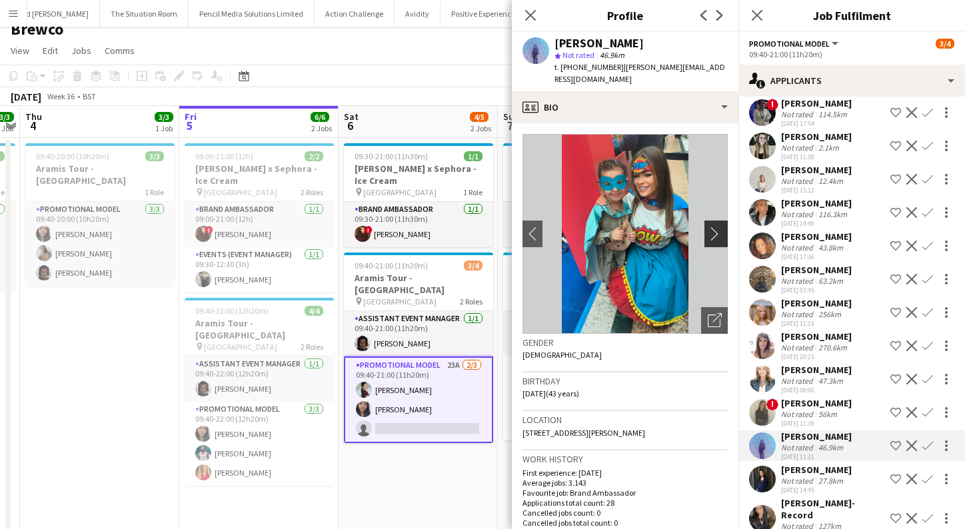
click at [713, 227] on app-icon "chevron-right" at bounding box center [718, 234] width 21 height 14
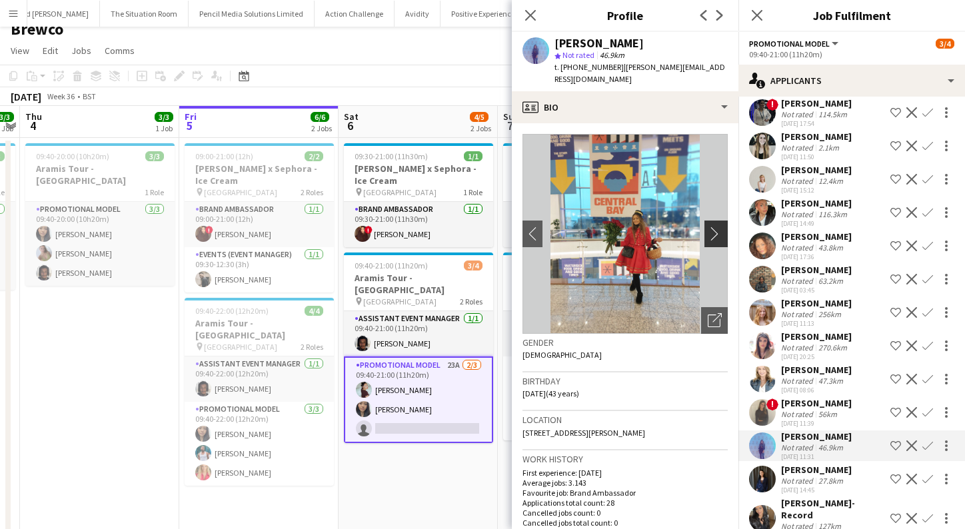
click at [713, 227] on app-icon "chevron-right" at bounding box center [718, 234] width 21 height 14
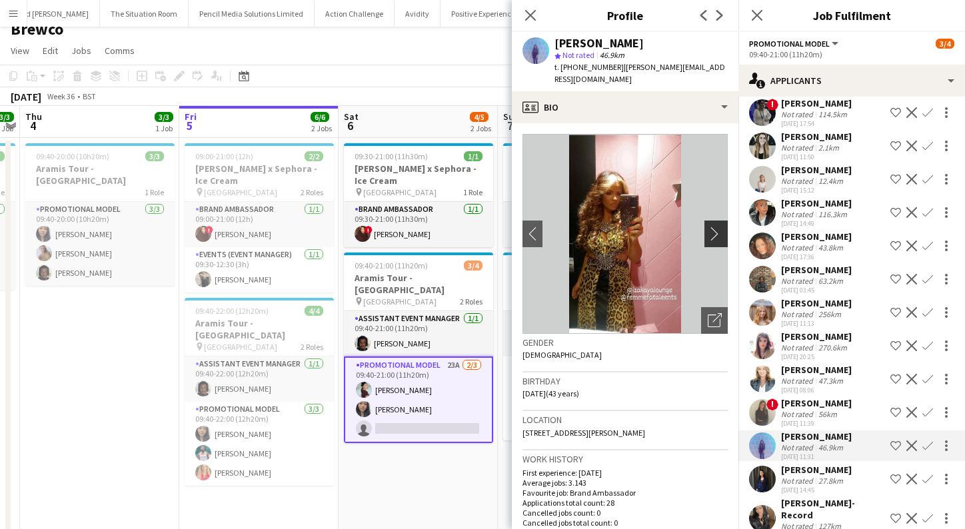
click at [714, 227] on app-icon "chevron-right" at bounding box center [718, 234] width 21 height 14
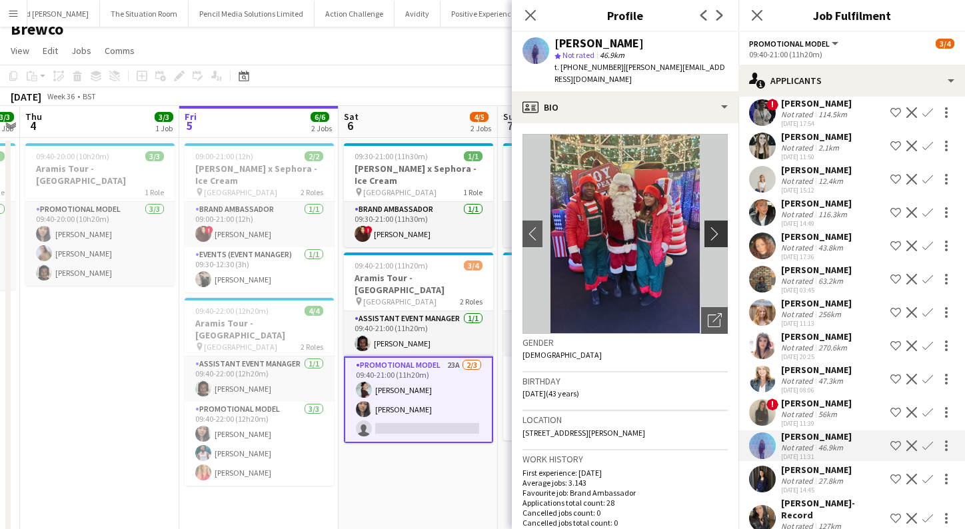
click at [716, 227] on app-icon "chevron-right" at bounding box center [718, 234] width 21 height 14
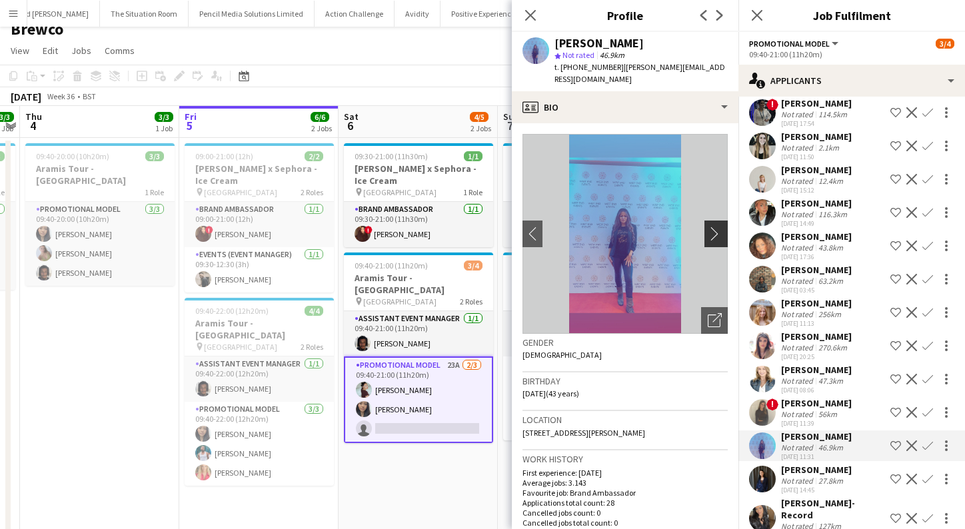
click at [718, 227] on app-icon "chevron-right" at bounding box center [718, 234] width 21 height 14
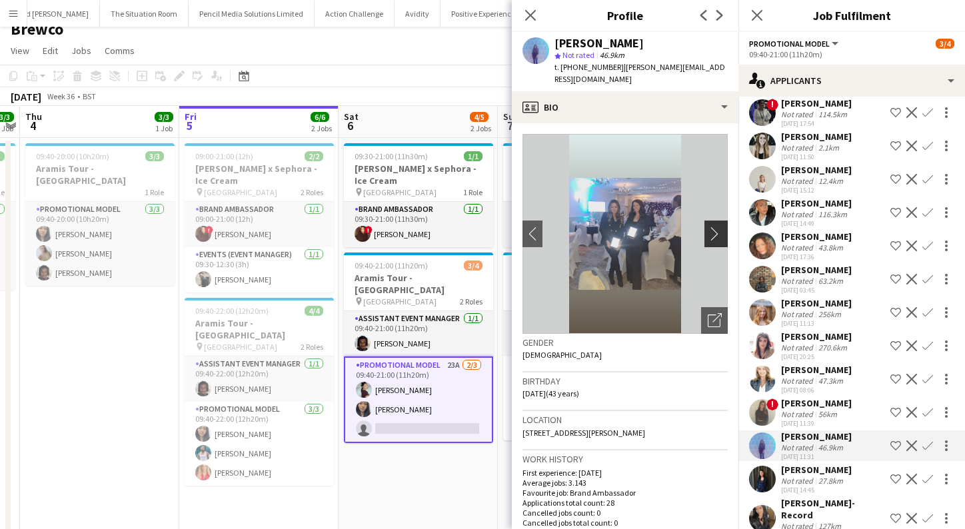
click at [718, 227] on app-icon "chevron-right" at bounding box center [718, 234] width 21 height 14
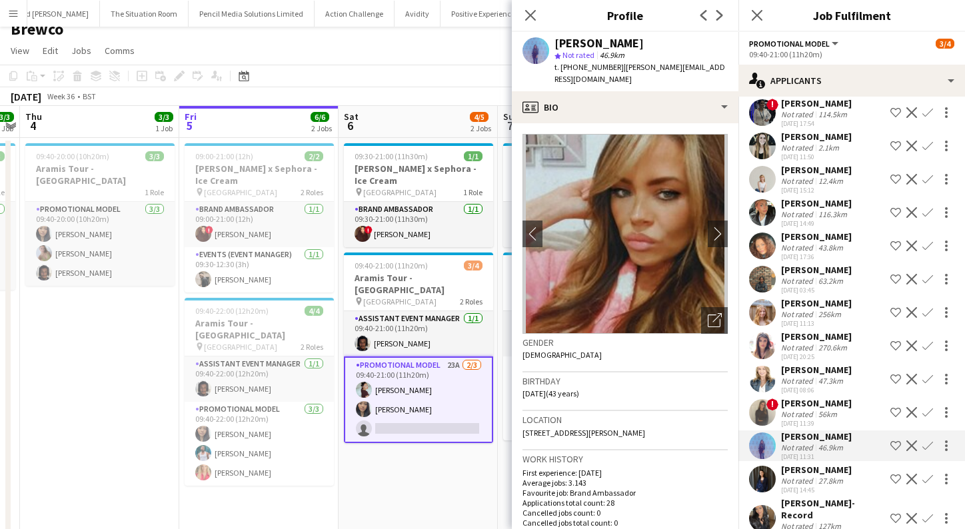
click at [808, 475] on div "[PERSON_NAME]" at bounding box center [816, 470] width 71 height 12
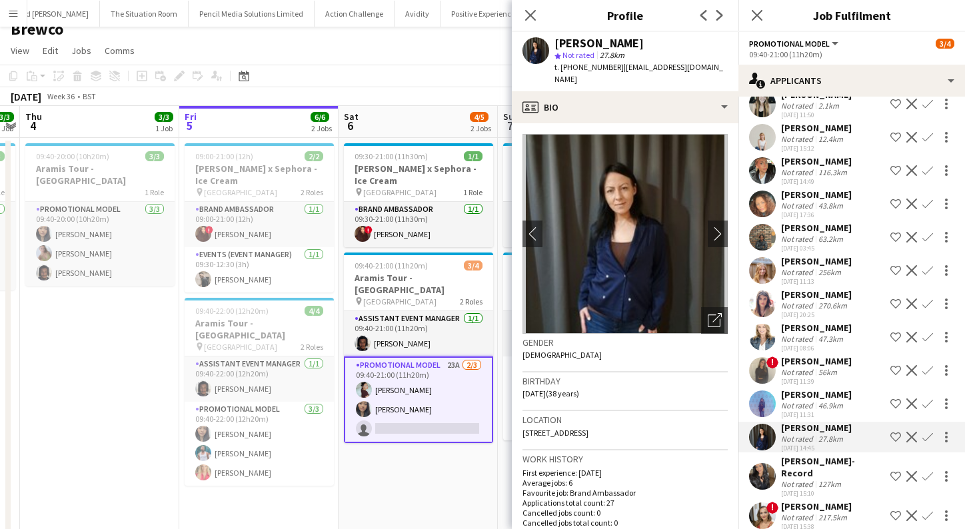
scroll to position [297, 0]
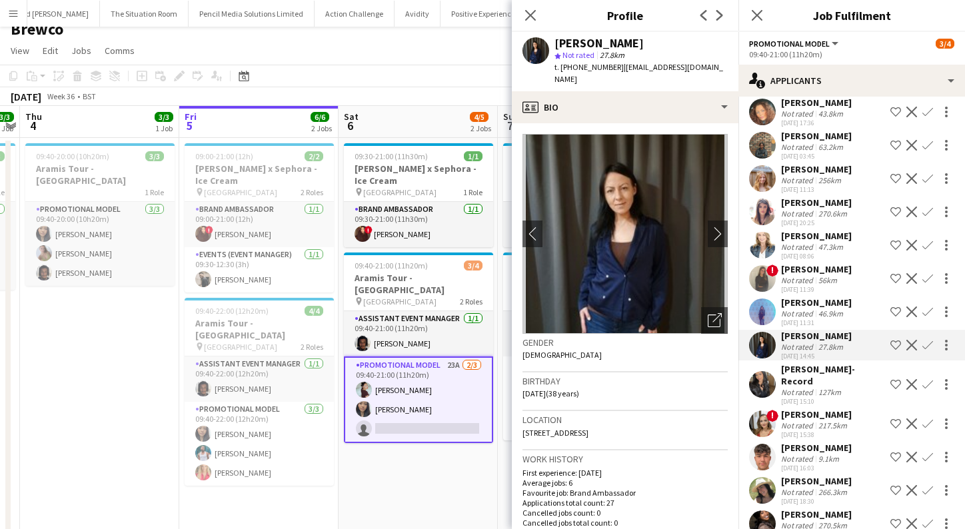
click at [805, 372] on div "[PERSON_NAME]-Record" at bounding box center [833, 375] width 104 height 24
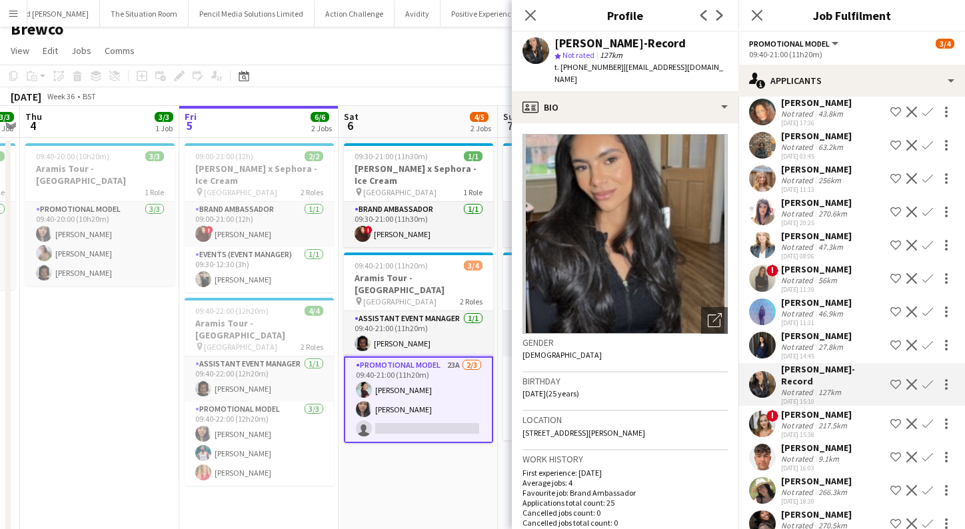
scroll to position [0, 0]
click at [709, 313] on icon "Open photos pop-in" at bounding box center [715, 320] width 14 height 14
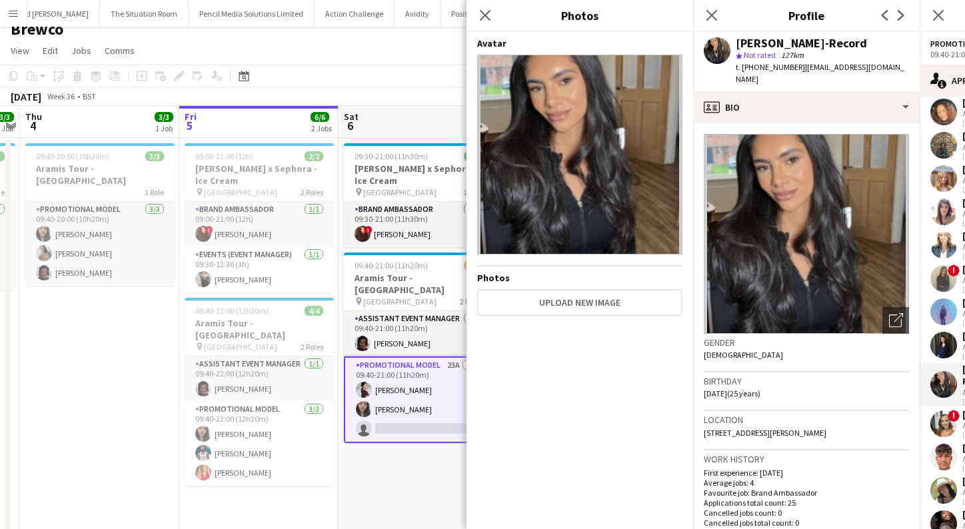
click at [852, 349] on div "Gender [DEMOGRAPHIC_DATA]" at bounding box center [806, 353] width 205 height 39
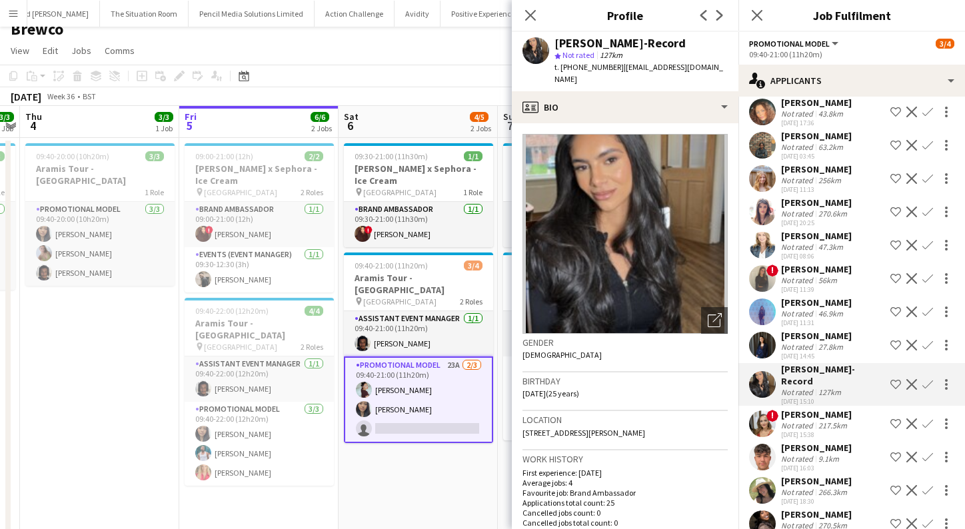
click at [836, 420] on div "217.5km" at bounding box center [833, 425] width 34 height 10
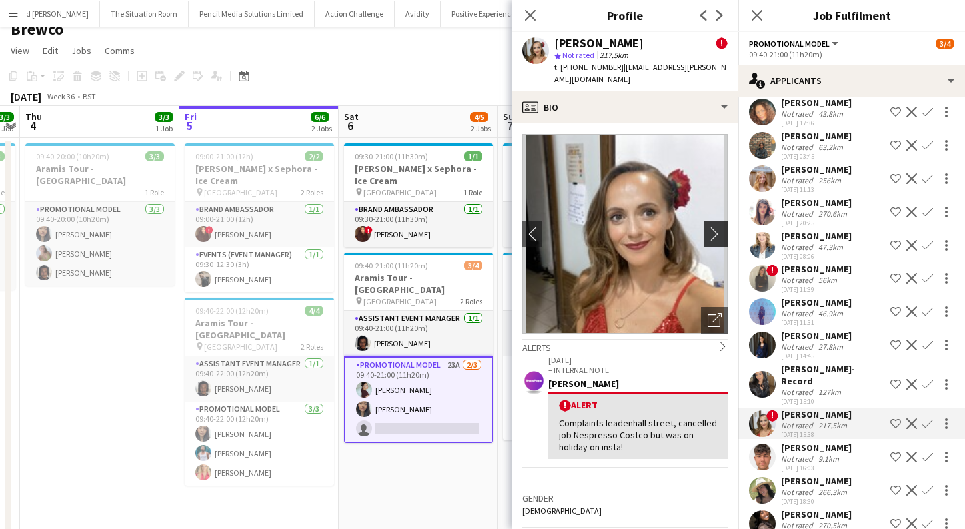
click at [714, 227] on app-icon "chevron-right" at bounding box center [718, 234] width 21 height 14
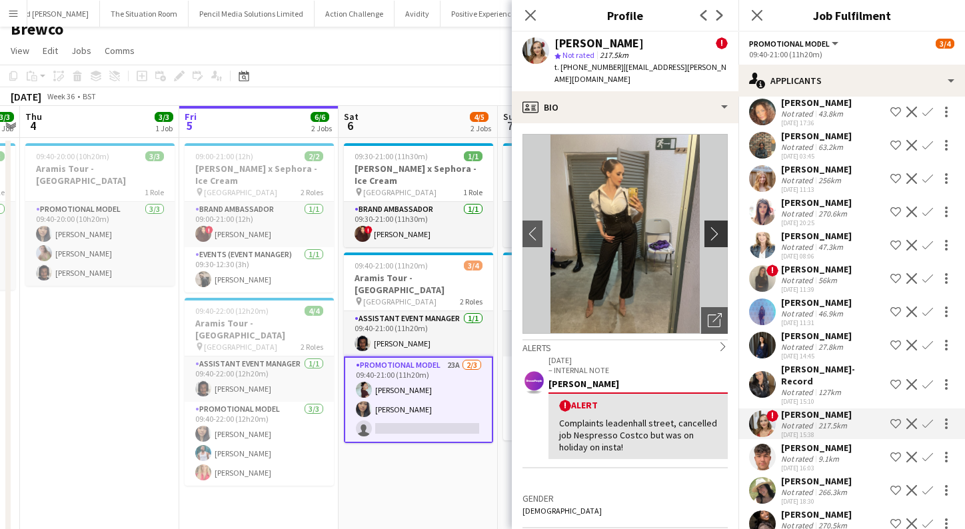
click at [714, 227] on app-icon "chevron-right" at bounding box center [718, 234] width 21 height 14
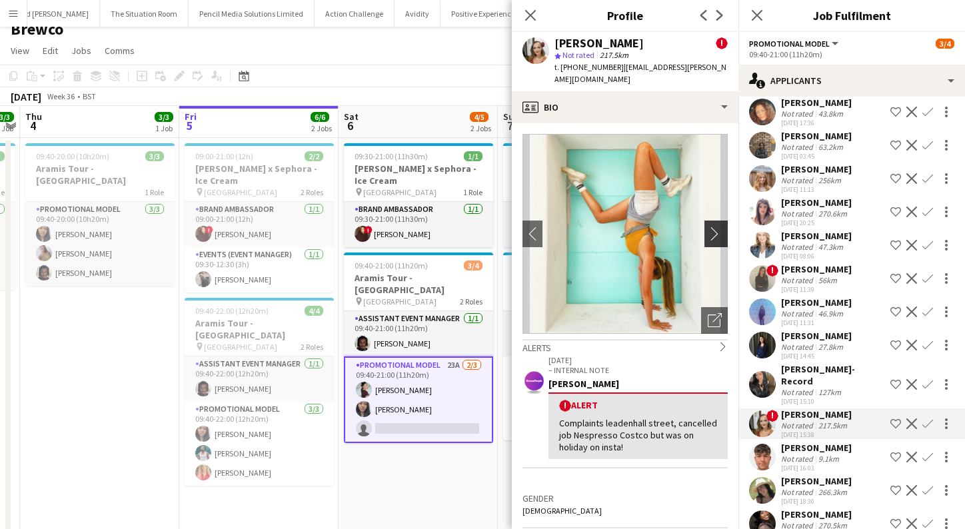
click at [714, 227] on app-icon "chevron-right" at bounding box center [718, 234] width 21 height 14
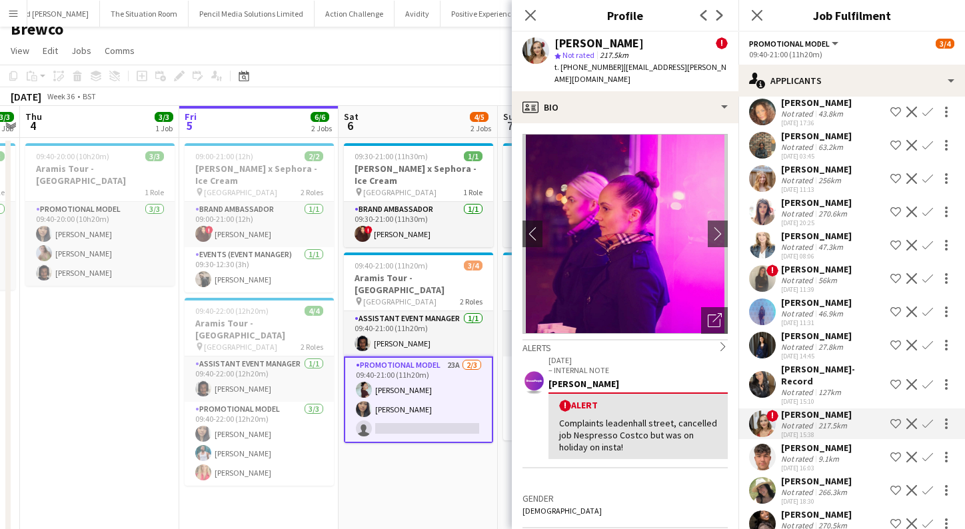
click at [812, 454] on div "Not rated" at bounding box center [798, 459] width 35 height 10
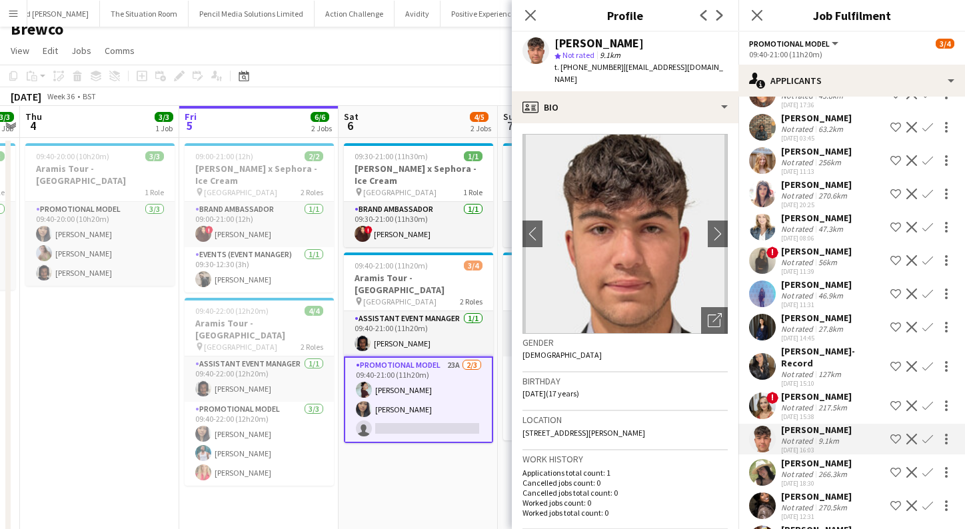
click at [812, 457] on div "[PERSON_NAME]" at bounding box center [816, 463] width 71 height 12
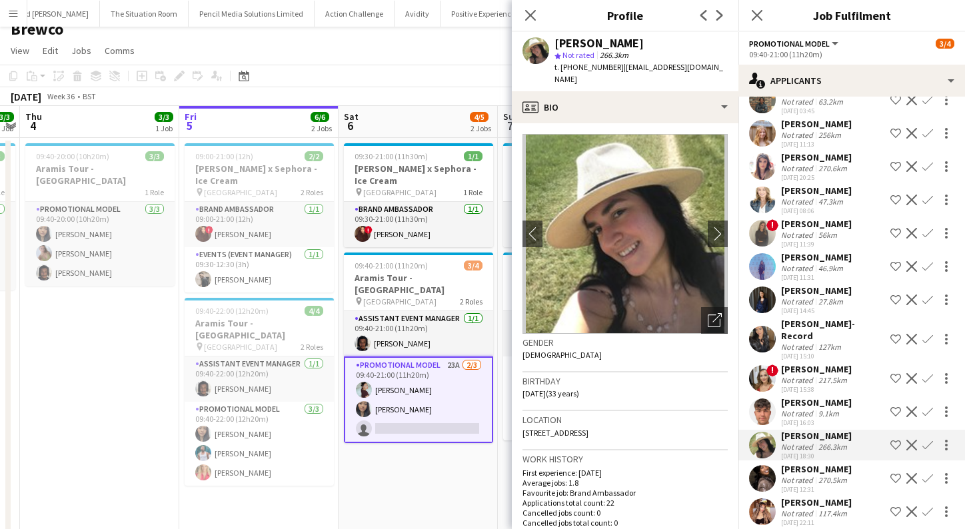
scroll to position [342, 0]
click at [814, 450] on div "[PERSON_NAME] Not rated 42.1km [DATE] 12:01 Shortlist crew Decline Confirm [PER…" at bounding box center [851, 171] width 227 height 717
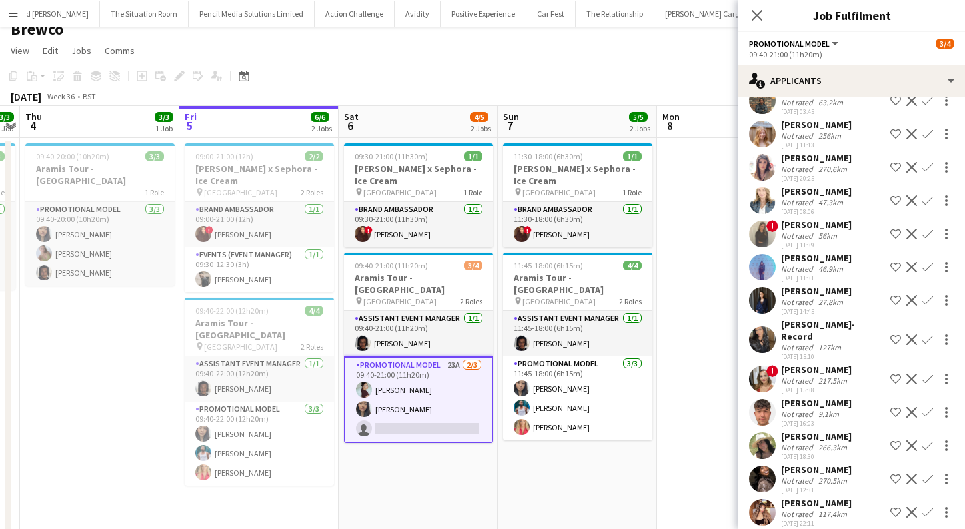
click at [813, 442] on div "Not rated" at bounding box center [798, 447] width 35 height 10
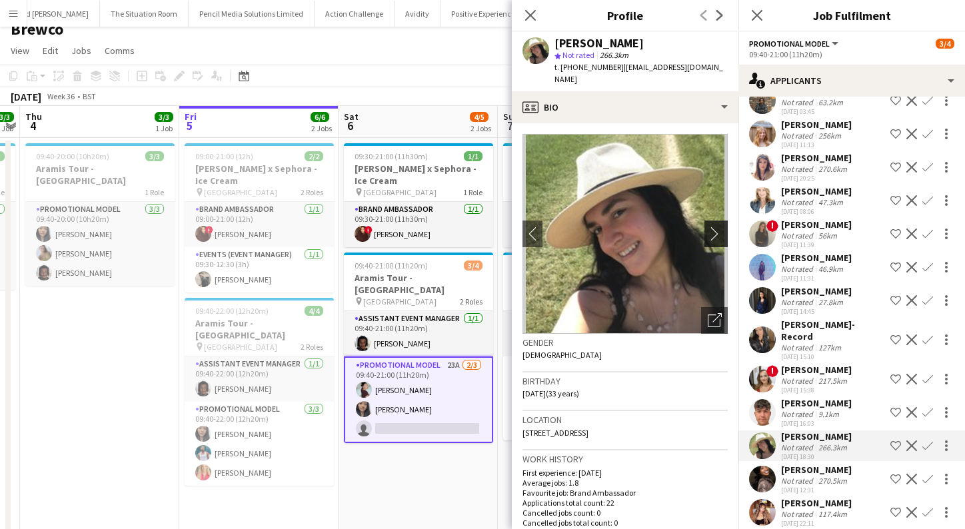
click at [712, 227] on app-icon "chevron-right" at bounding box center [718, 234] width 21 height 14
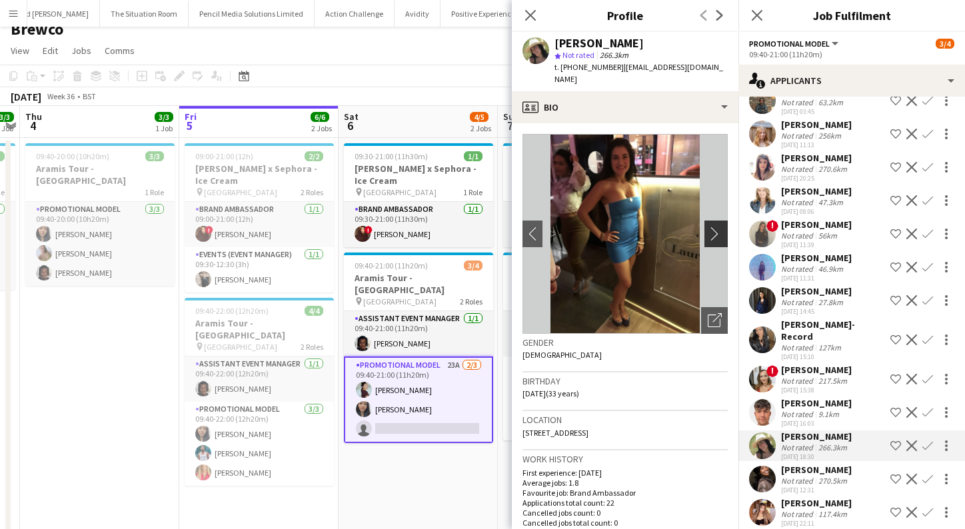
click at [712, 227] on app-icon "chevron-right" at bounding box center [718, 234] width 21 height 14
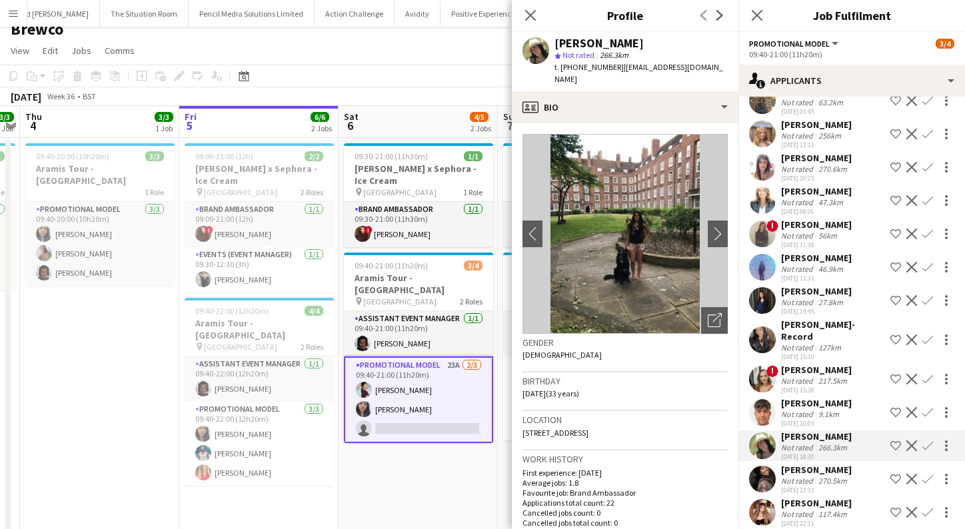
click at [808, 509] on div "Not rated" at bounding box center [798, 514] width 35 height 10
